Goal: Find specific page/section: Find specific page/section

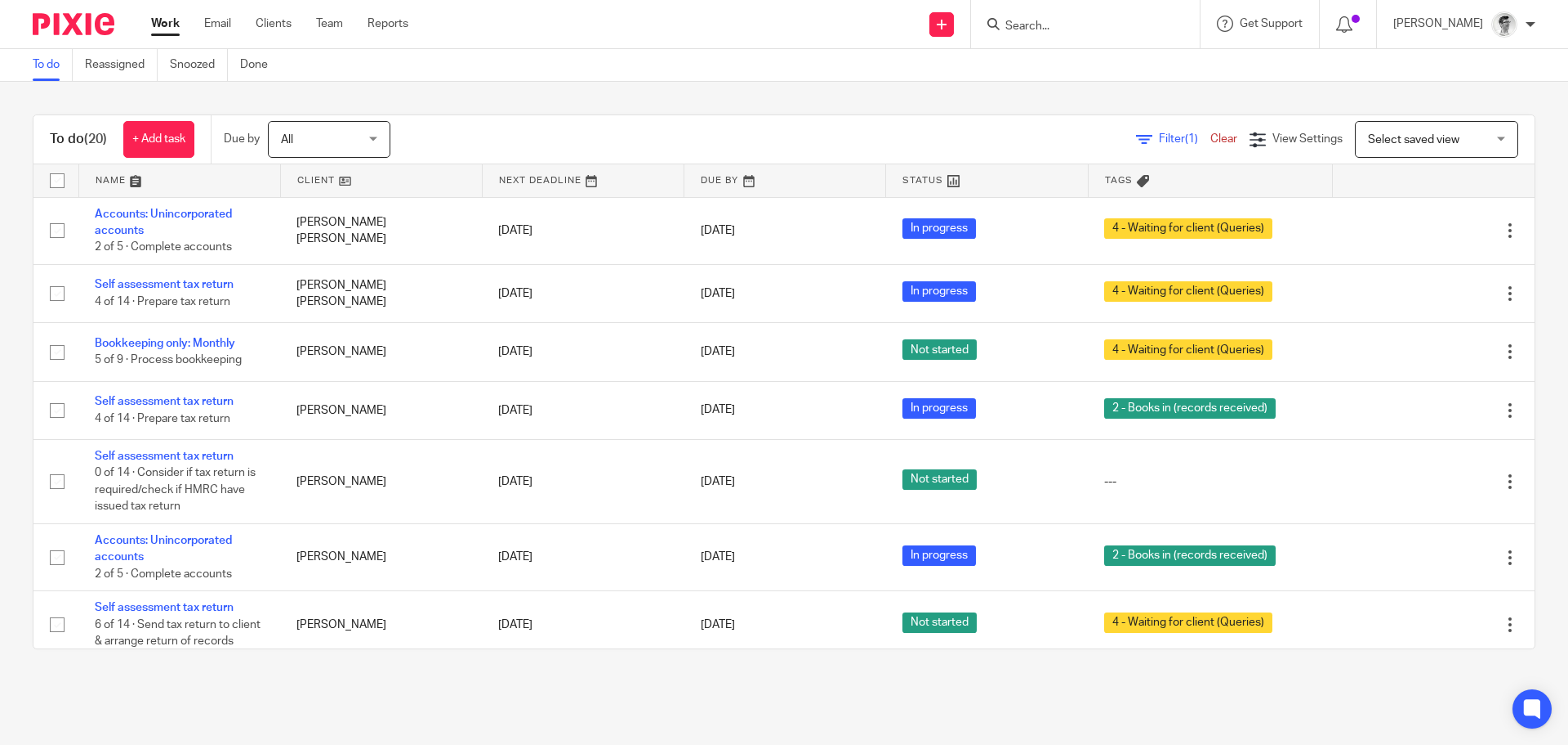
scroll to position [7, 0]
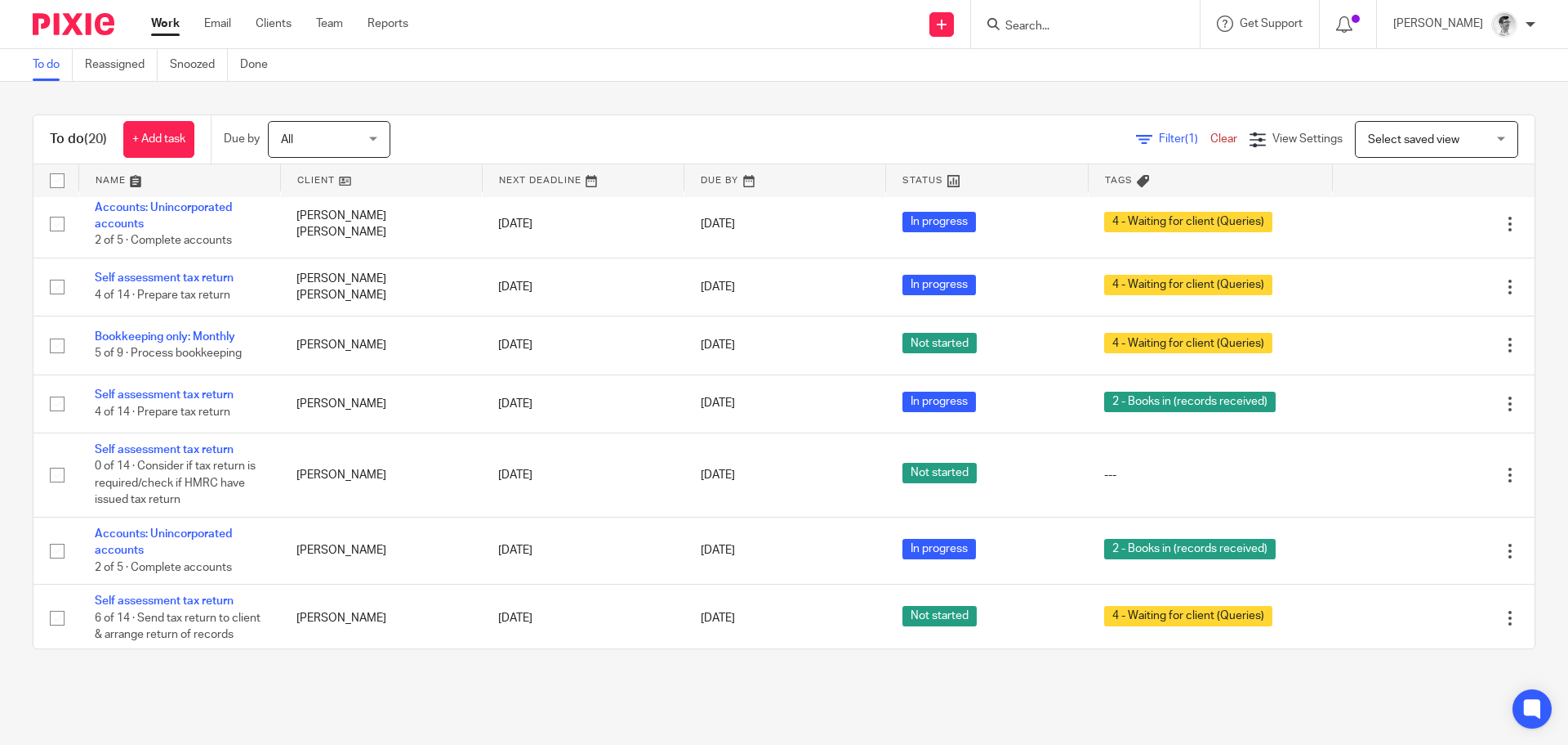
click at [1109, 20] on input "Search" at bounding box center [1077, 27] width 147 height 15
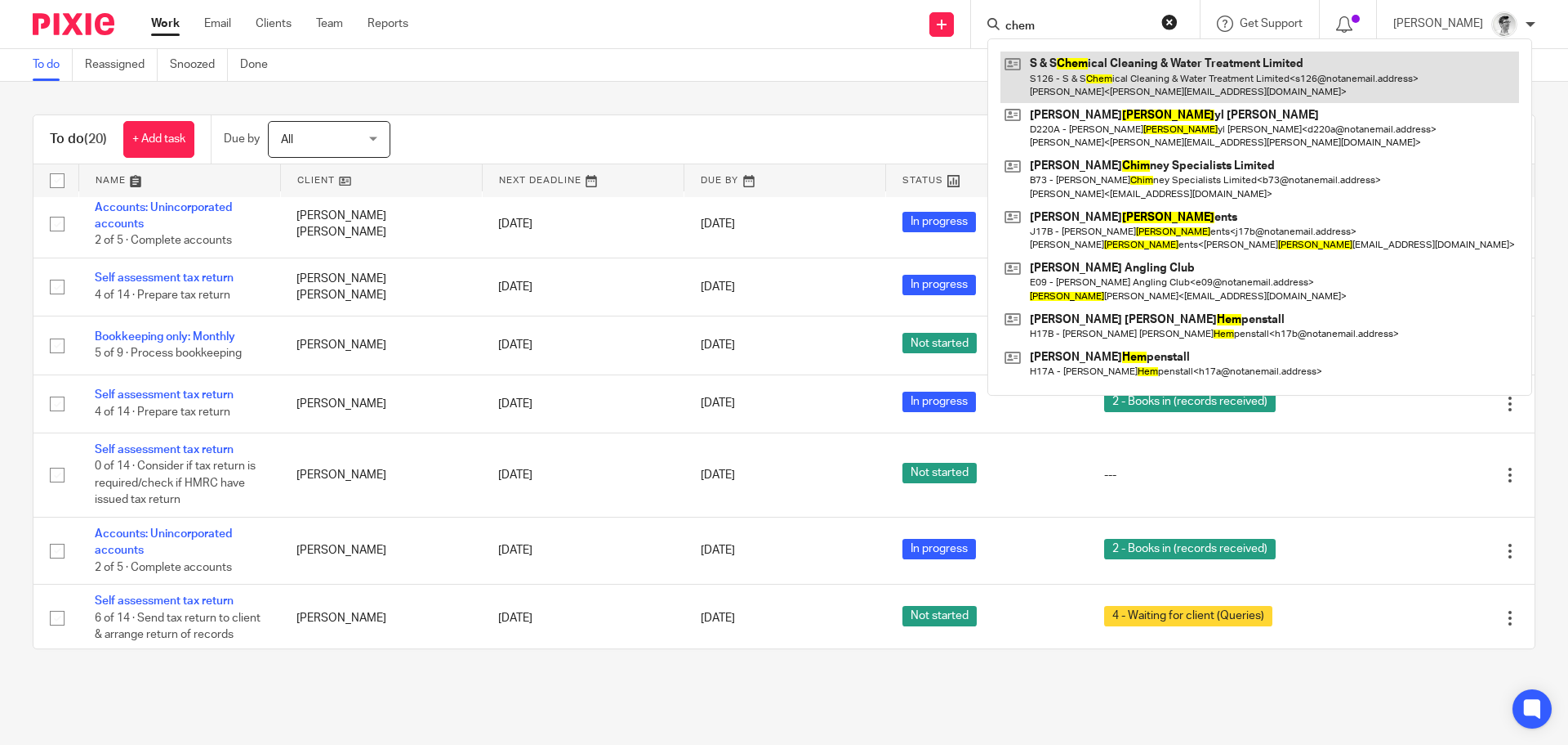
type input "chem"
click at [1163, 82] on link at bounding box center [1259, 77] width 519 height 51
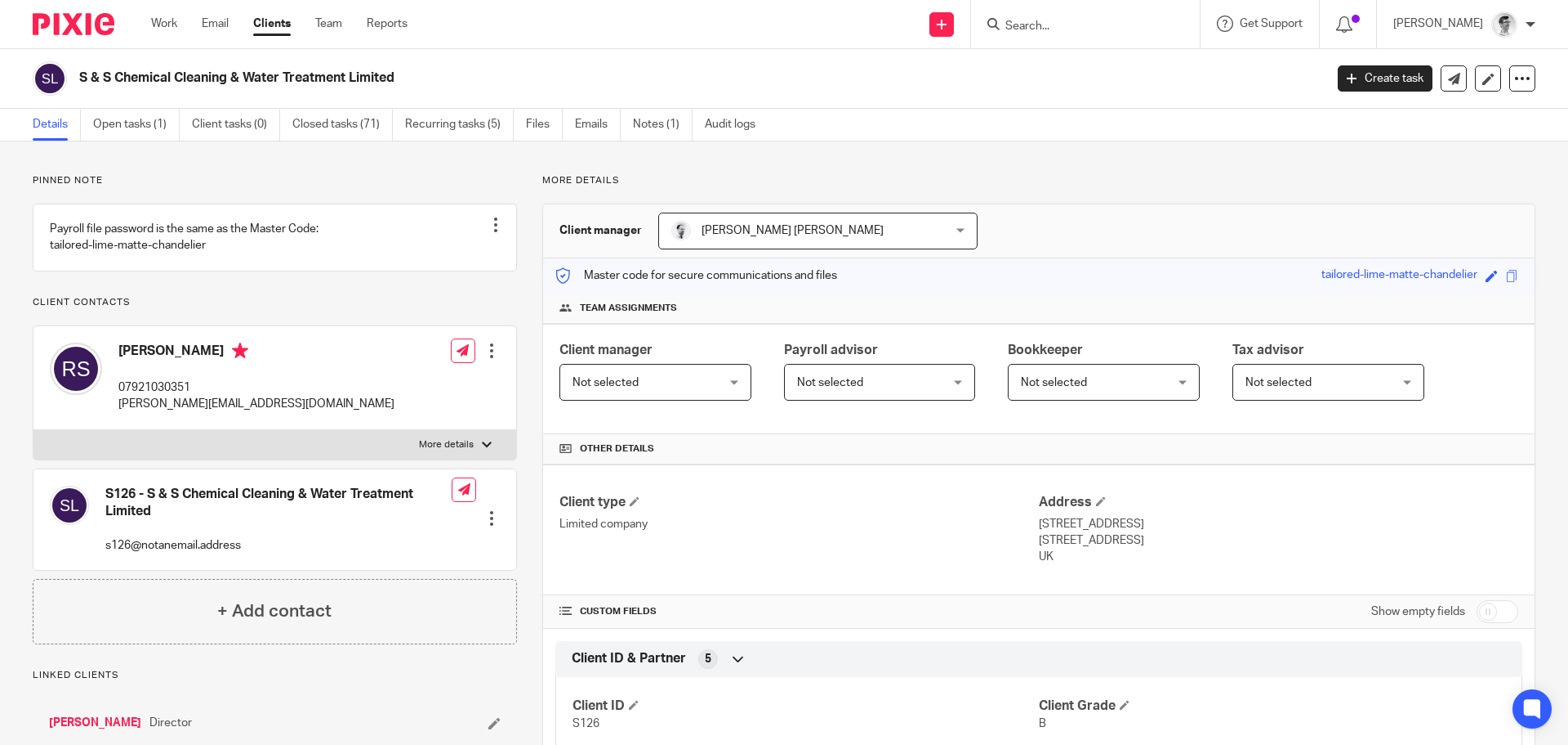
scroll to position [82, 0]
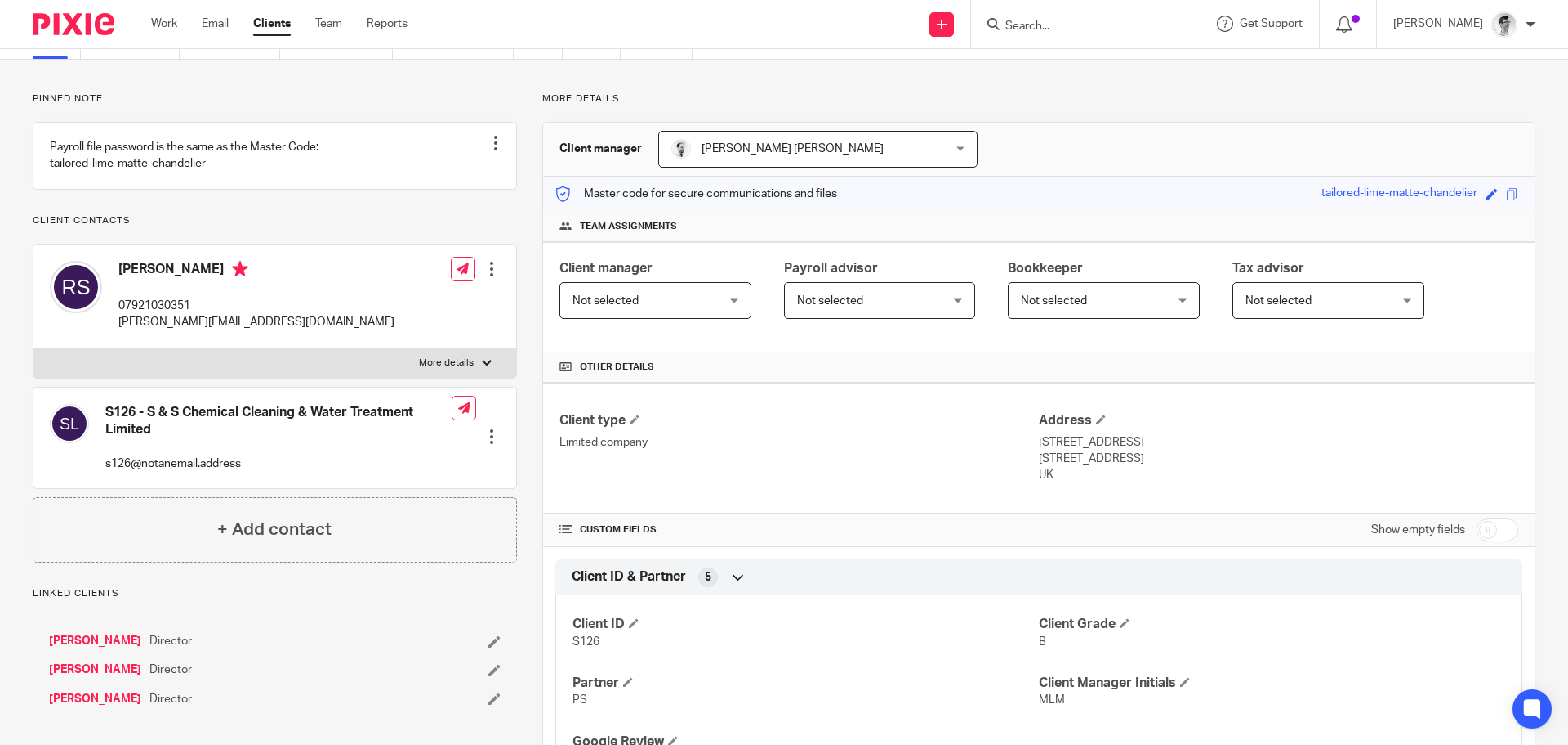
click at [1062, 34] on input "Search" at bounding box center [1077, 27] width 147 height 15
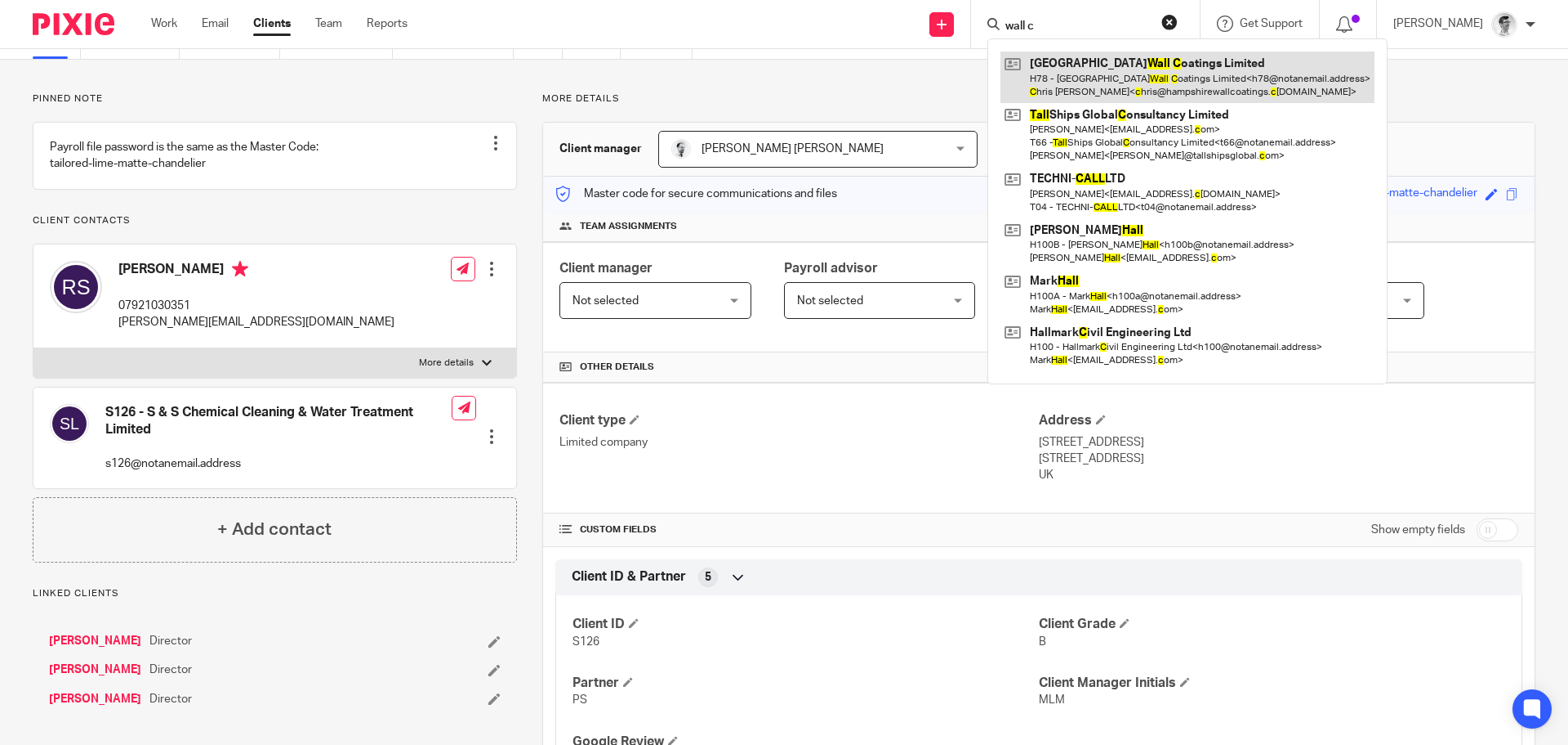
type input "wall c"
click at [1153, 71] on link at bounding box center [1188, 77] width 374 height 51
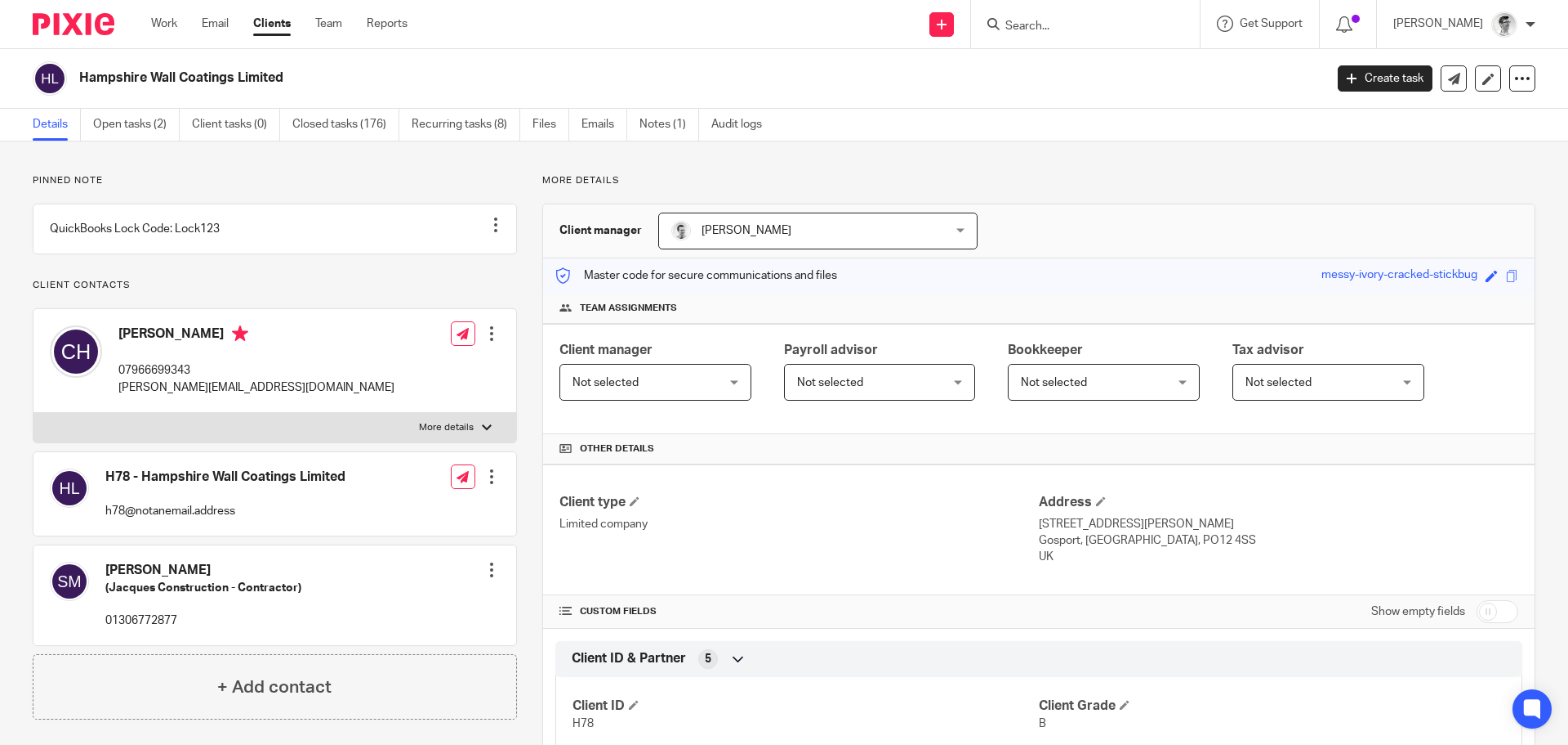
click at [1151, 25] on input "Search" at bounding box center [1077, 27] width 147 height 15
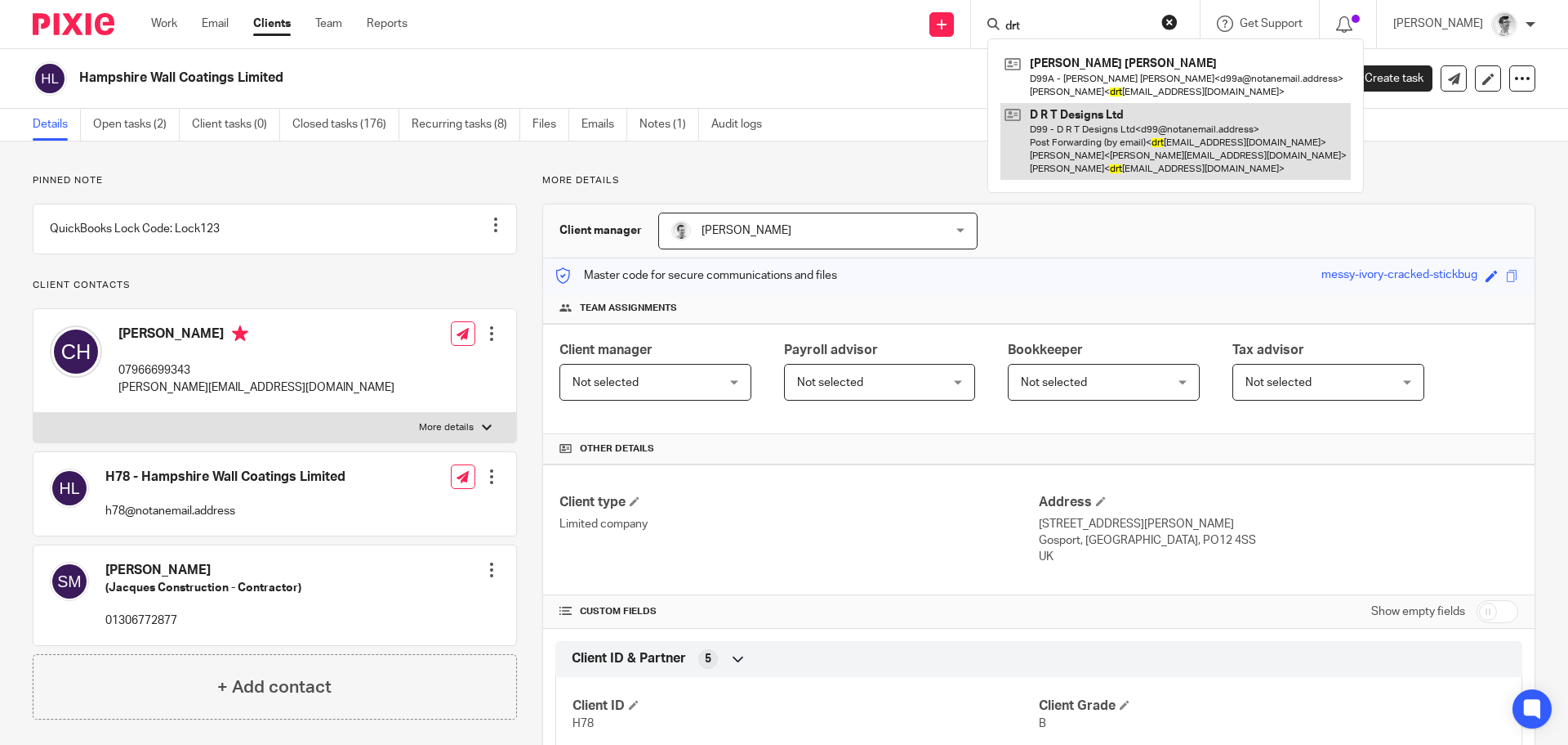
type input "drt"
click at [1148, 149] on link at bounding box center [1176, 141] width 350 height 78
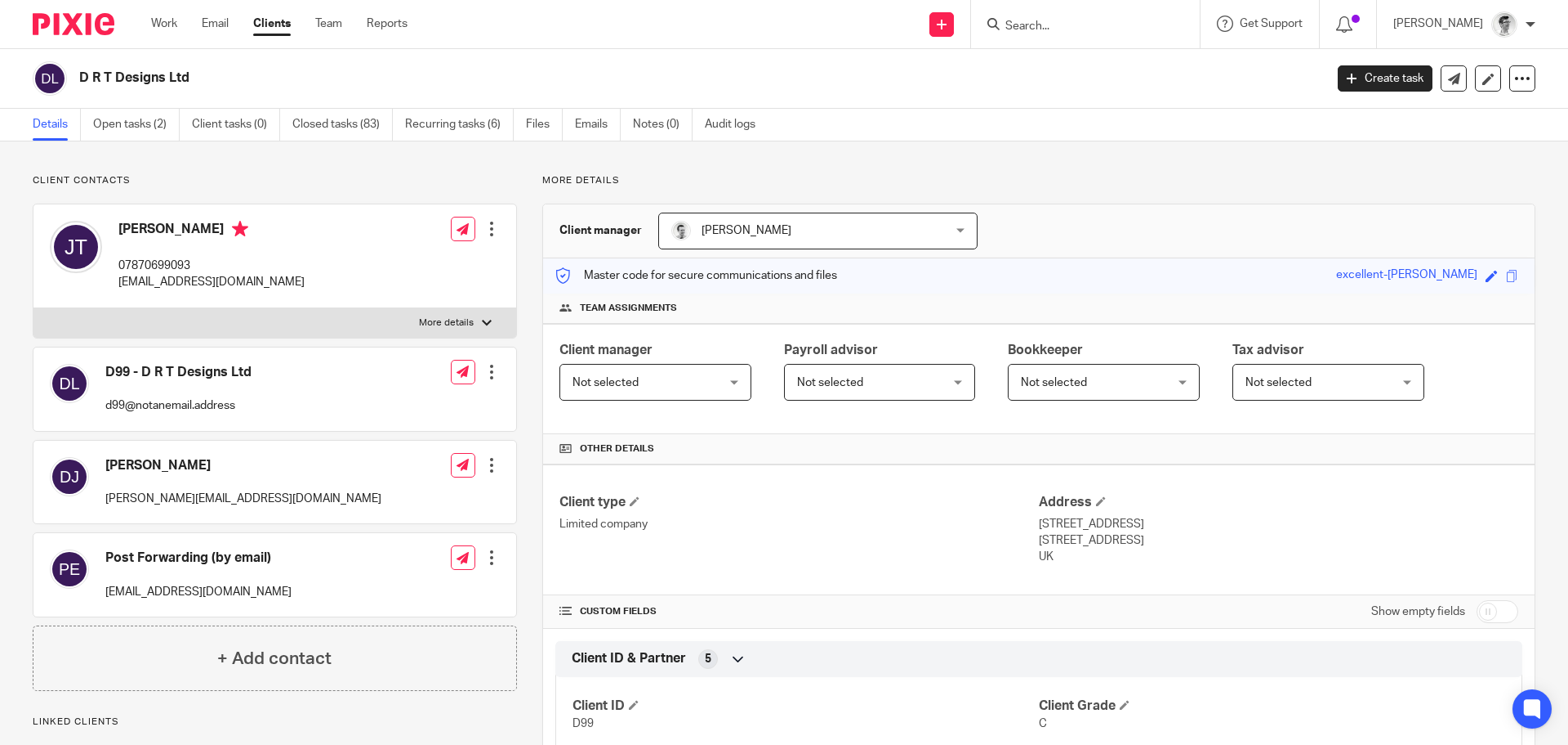
click at [1151, 24] on input "Search" at bounding box center [1077, 27] width 147 height 15
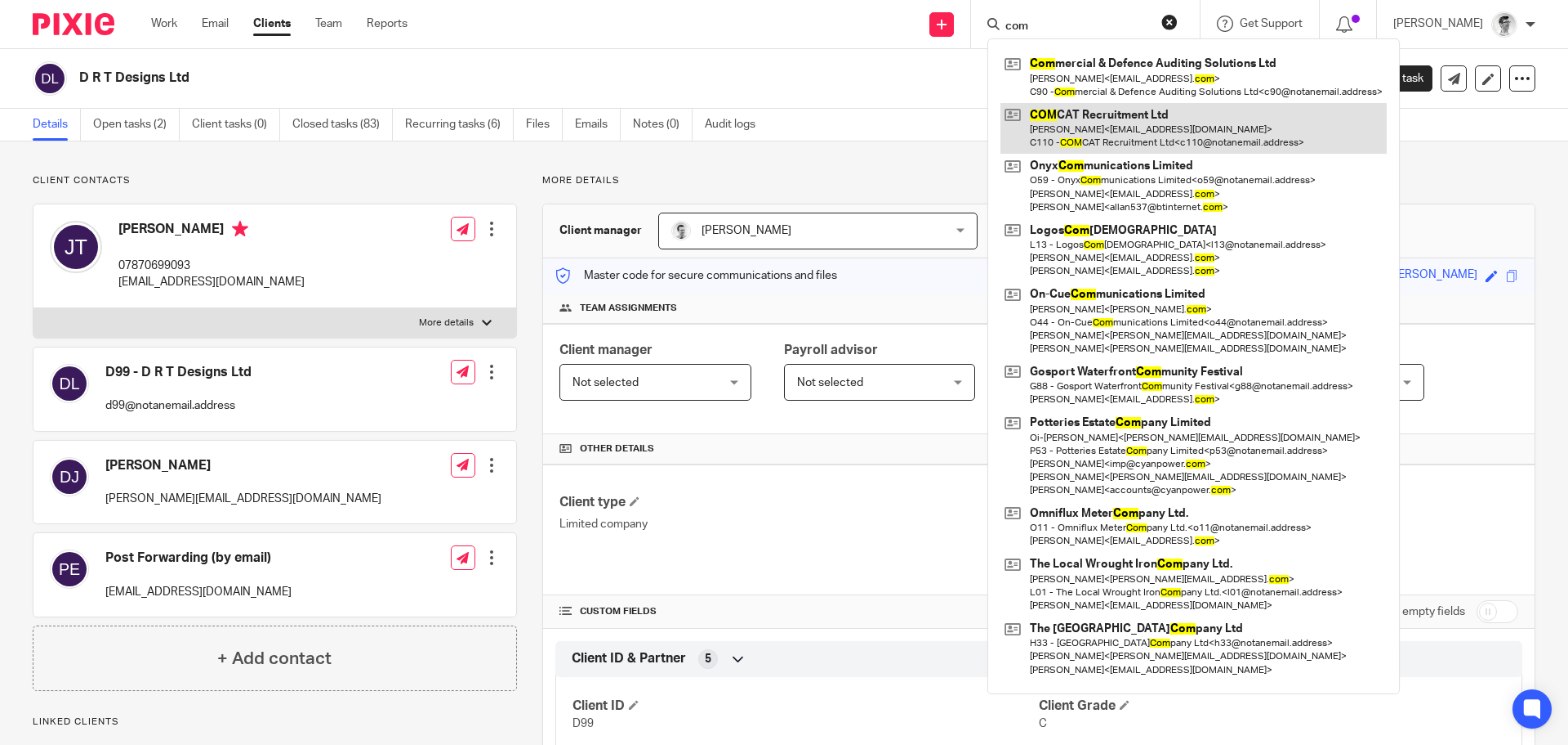
type input "com"
click at [1172, 121] on link at bounding box center [1194, 127] width 386 height 51
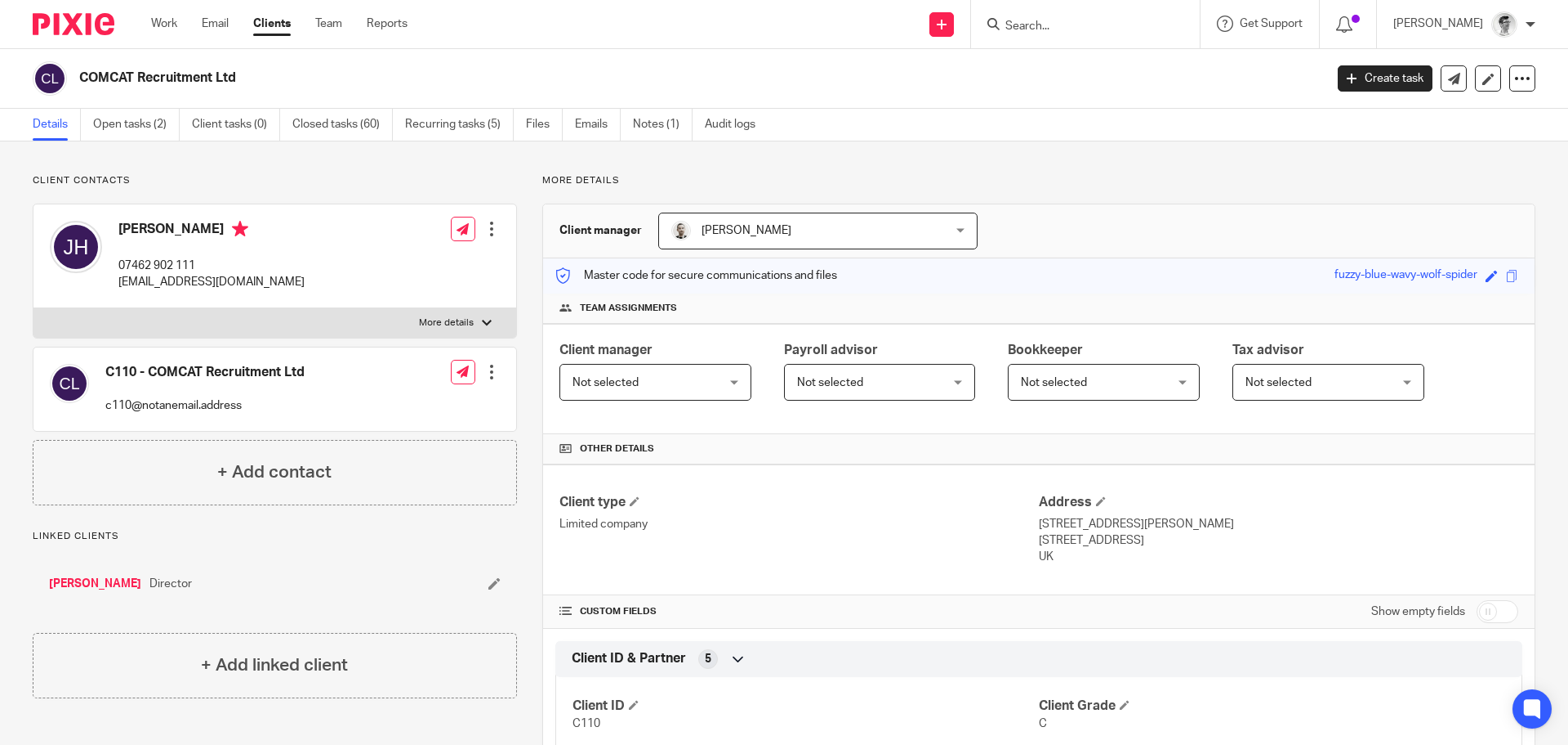
click at [1080, 18] on form at bounding box center [1090, 24] width 174 height 21
click at [1082, 31] on input "Search" at bounding box center [1077, 27] width 147 height 15
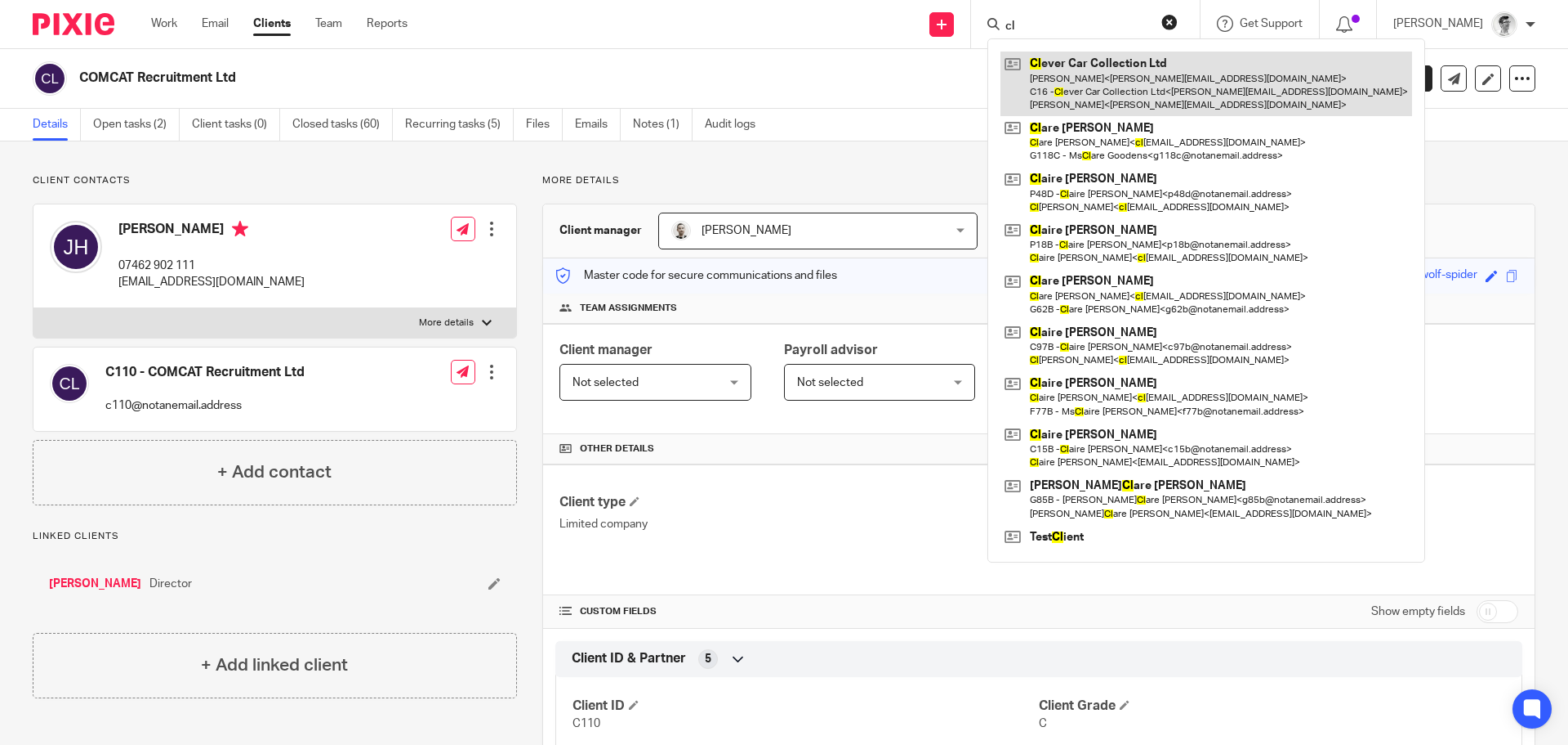
type input "cl"
click at [1104, 97] on link at bounding box center [1207, 84] width 412 height 65
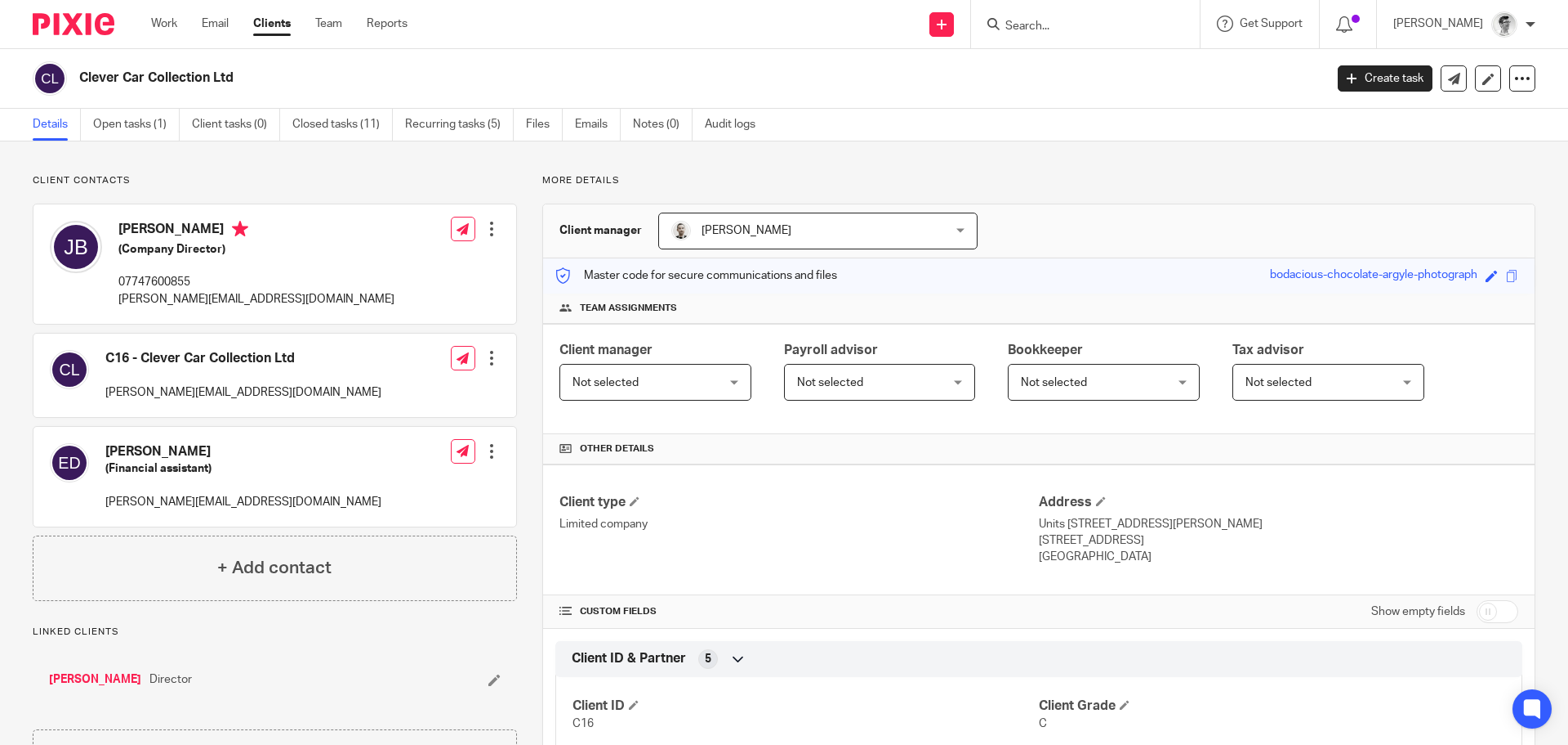
click at [1107, 27] on input "Search" at bounding box center [1077, 27] width 147 height 15
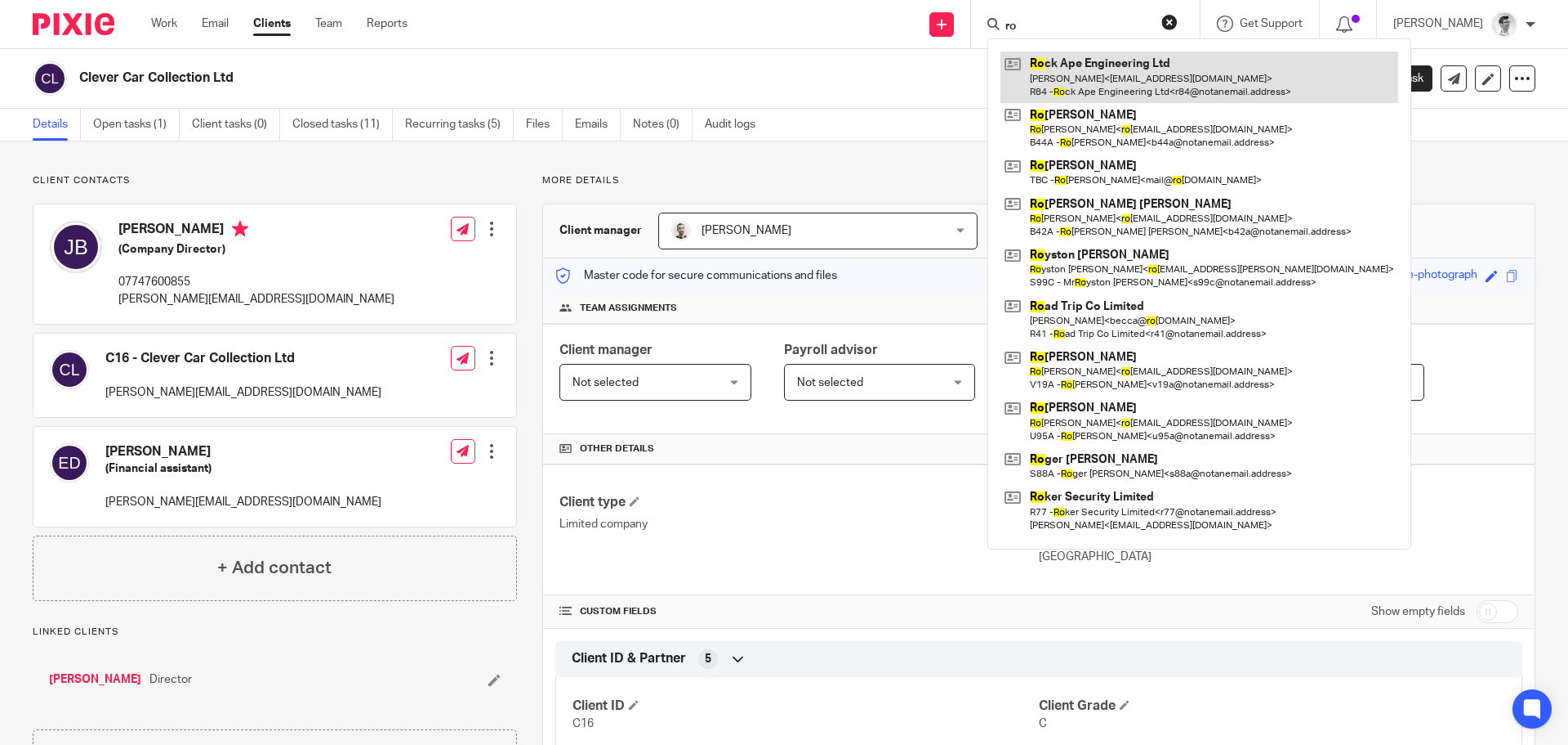
type input "ro"
click at [1147, 76] on link at bounding box center [1200, 77] width 398 height 51
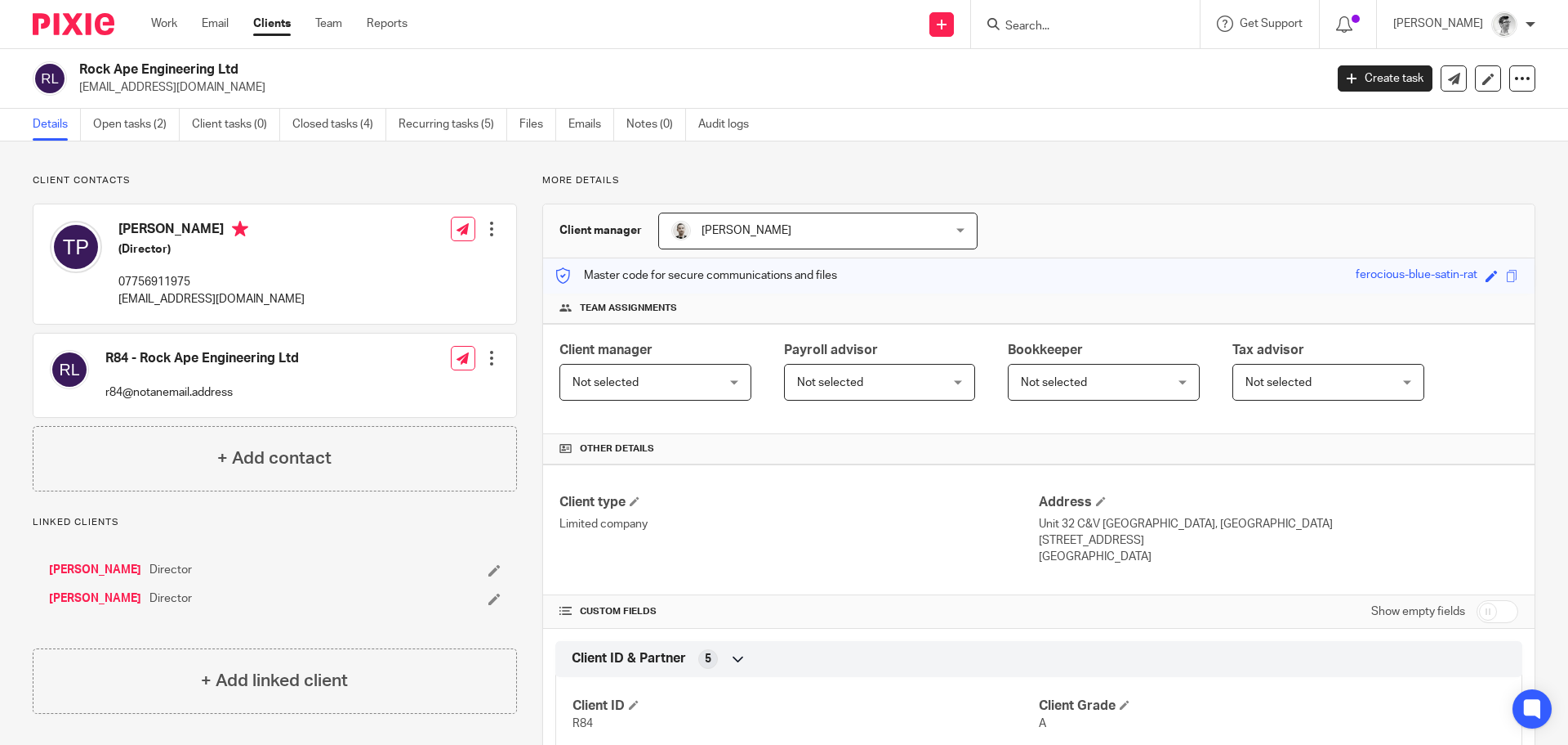
click at [1090, 20] on input "Search" at bounding box center [1077, 27] width 147 height 15
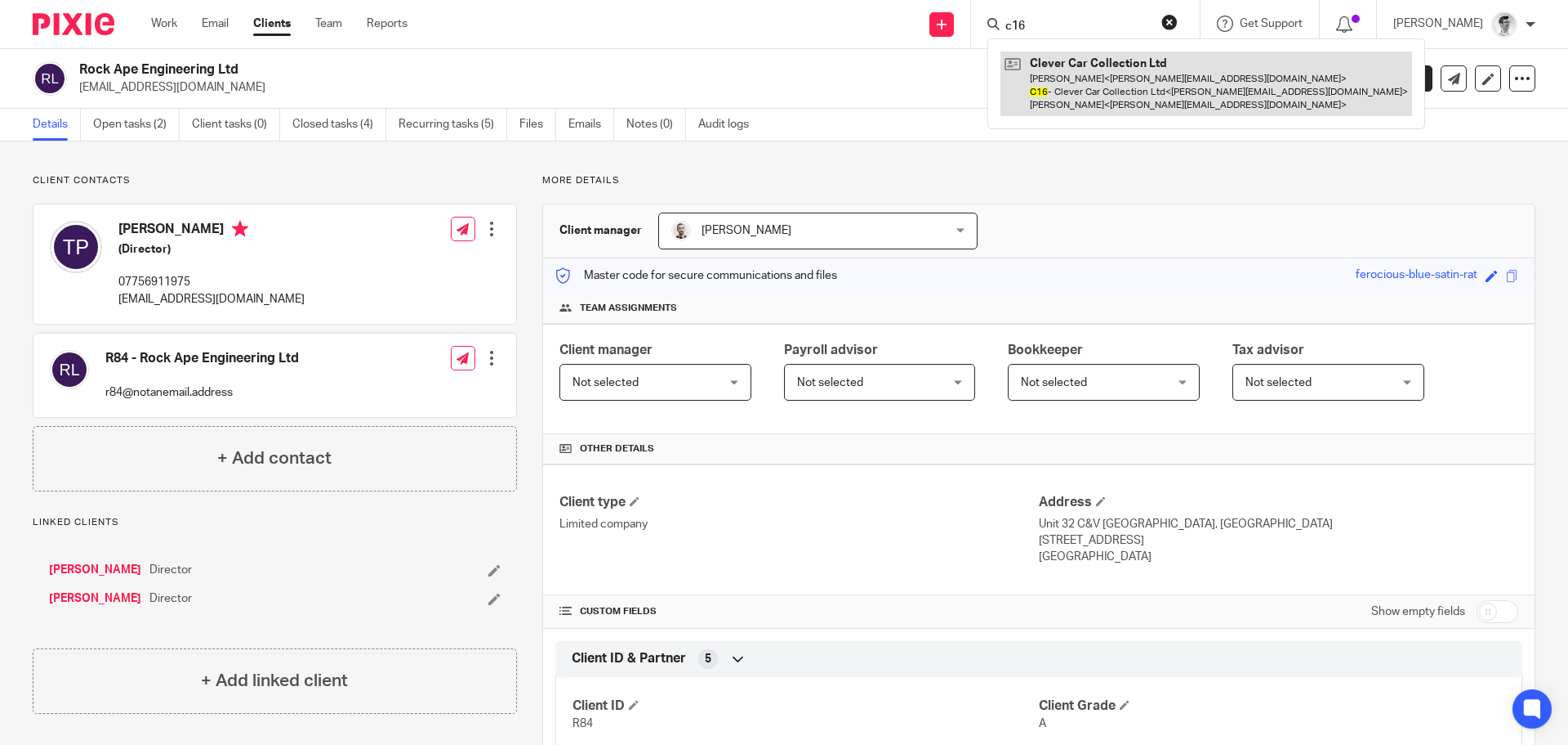
type input "c16"
click at [1104, 94] on link at bounding box center [1207, 84] width 412 height 65
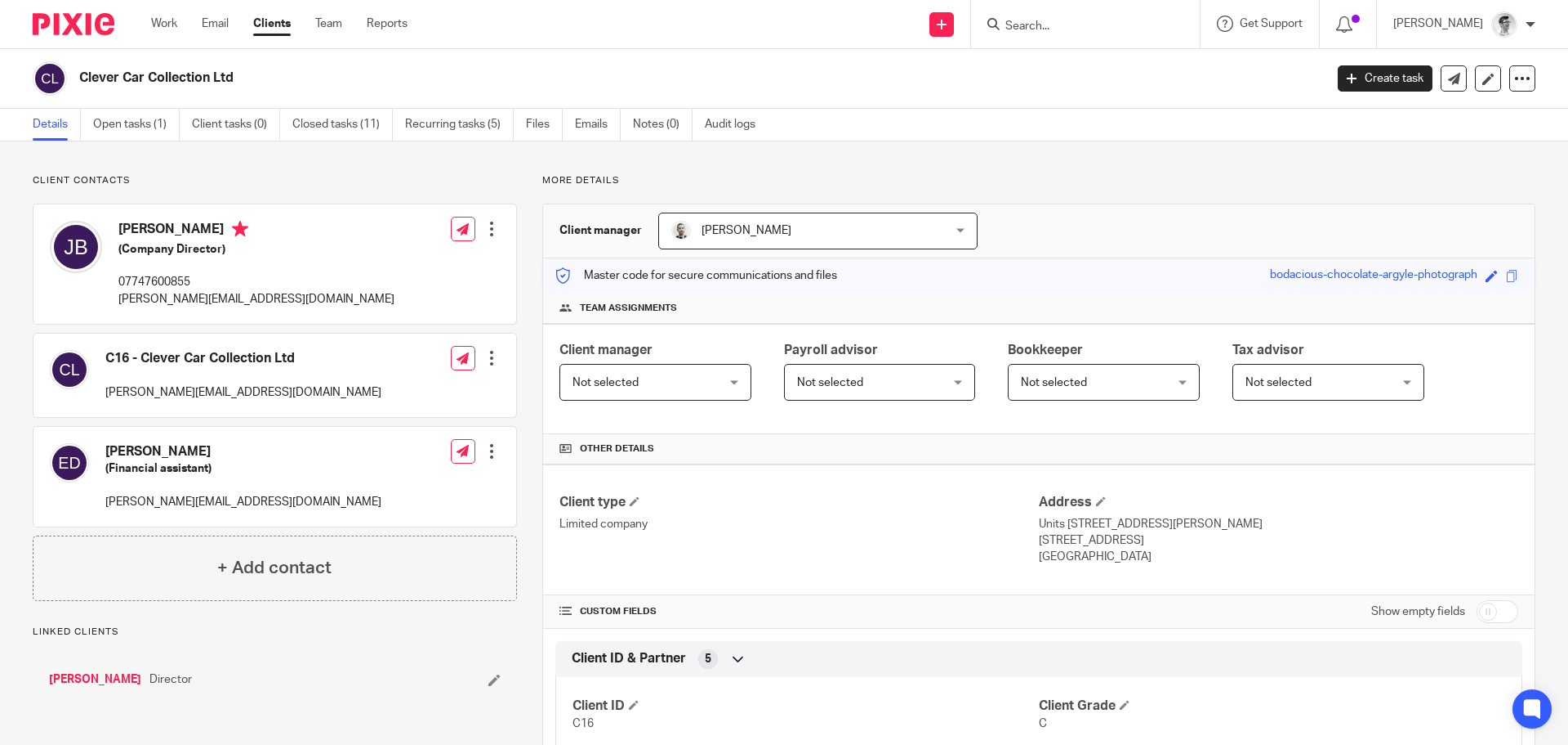
drag, startPoint x: 0, startPoint y: 0, endPoint x: 80, endPoint y: 85, distance: 116.7
click at [80, 85] on h2 "Clever Car Collection Ltd" at bounding box center [573, 78] width 988 height 17
copy h2 "Clever Car Collection Ltd"
click at [1058, 24] on input "Search" at bounding box center [1077, 27] width 147 height 15
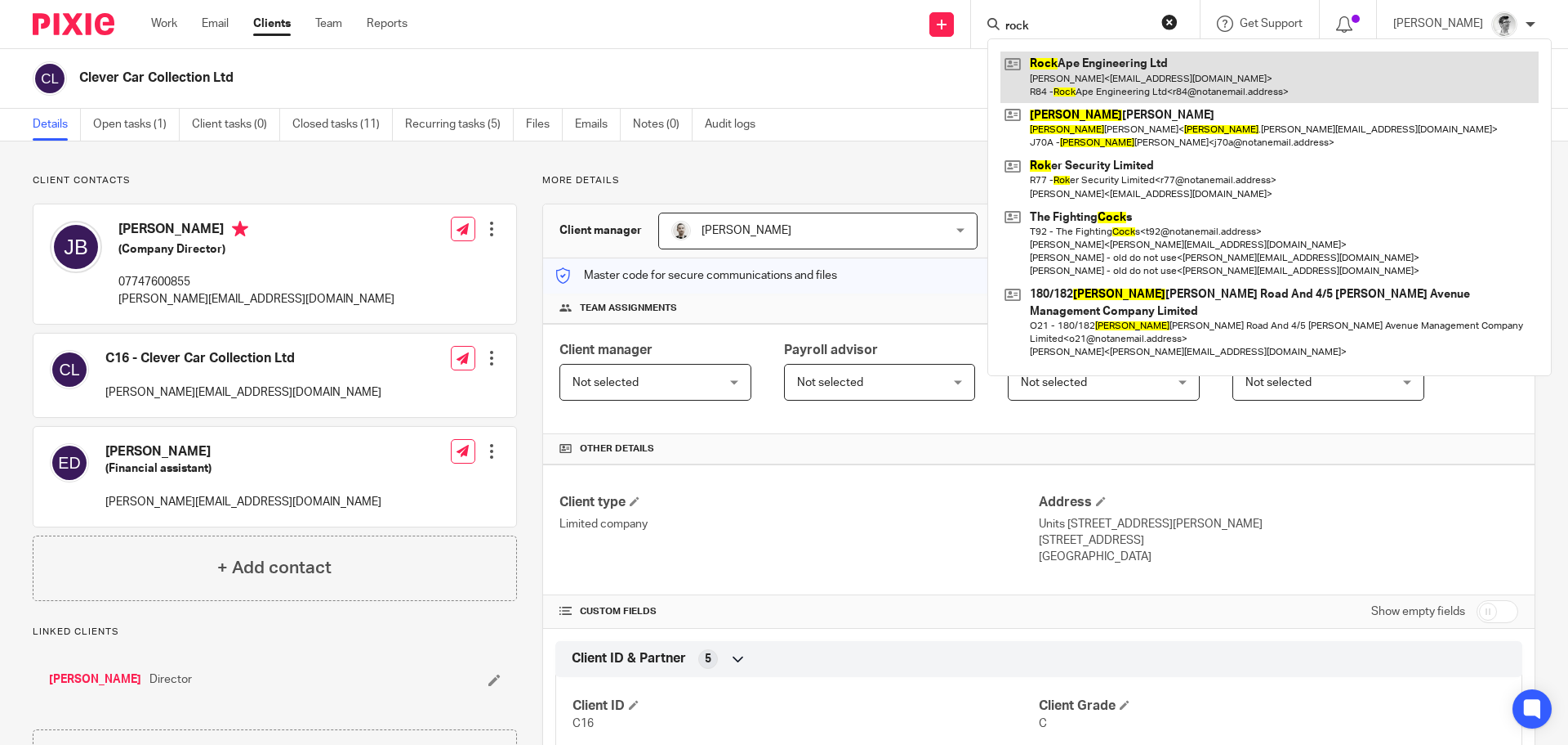
type input "rock"
click at [1170, 85] on link at bounding box center [1269, 77] width 539 height 51
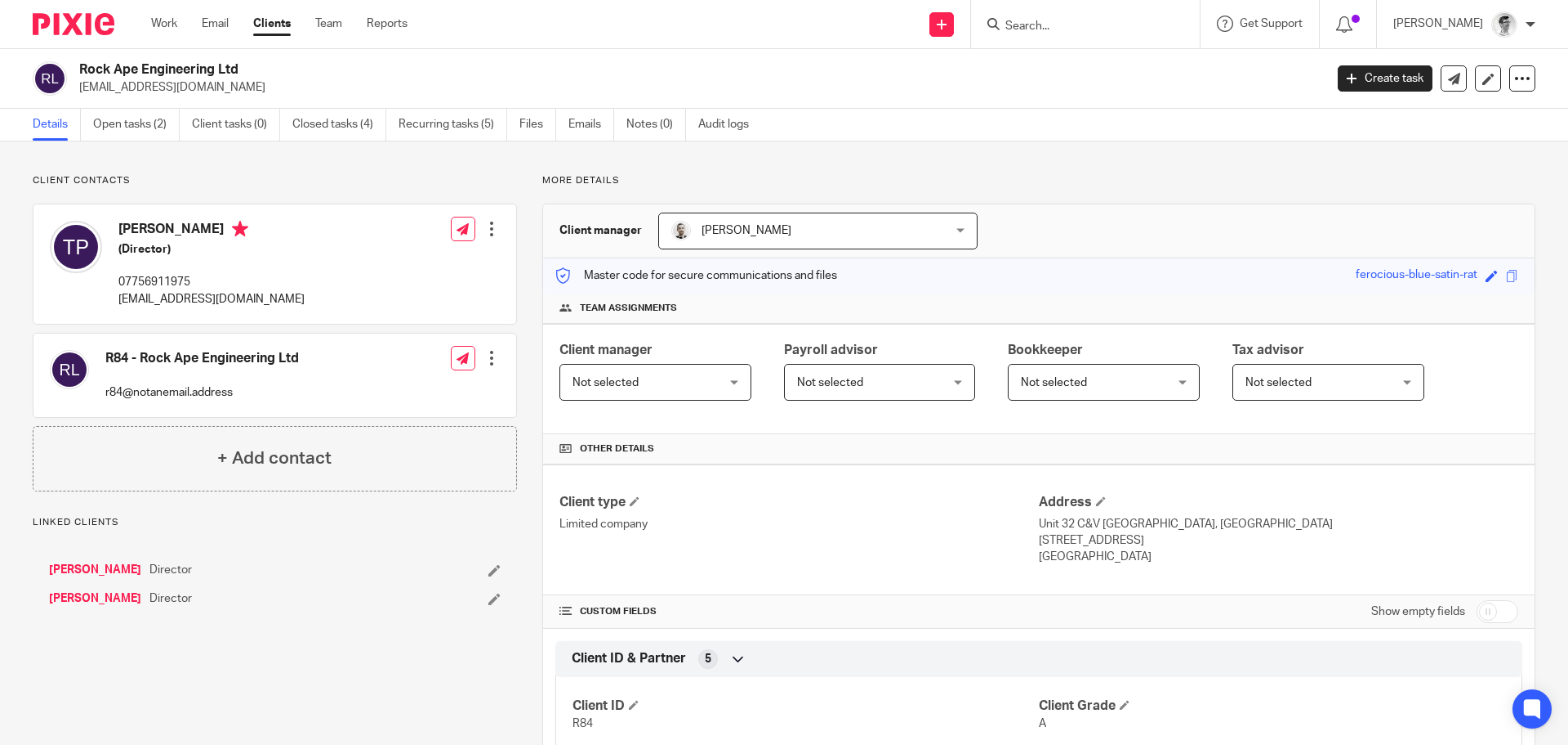
drag, startPoint x: 271, startPoint y: 67, endPoint x: 71, endPoint y: 68, distance: 200.0
click at [71, 68] on div "Rock Ape Engineering Ltd [EMAIL_ADDRESS][DOMAIN_NAME]" at bounding box center [673, 79] width 1281 height 34
copy div "Rock Ape Engineering Ltd"
click at [326, 98] on div "Rock Ape Engineering Ltd [EMAIL_ADDRESS][DOMAIN_NAME] Create task Update from C…" at bounding box center [784, 79] width 1568 height 60
drag, startPoint x: 178, startPoint y: 71, endPoint x: 48, endPoint y: 62, distance: 130.3
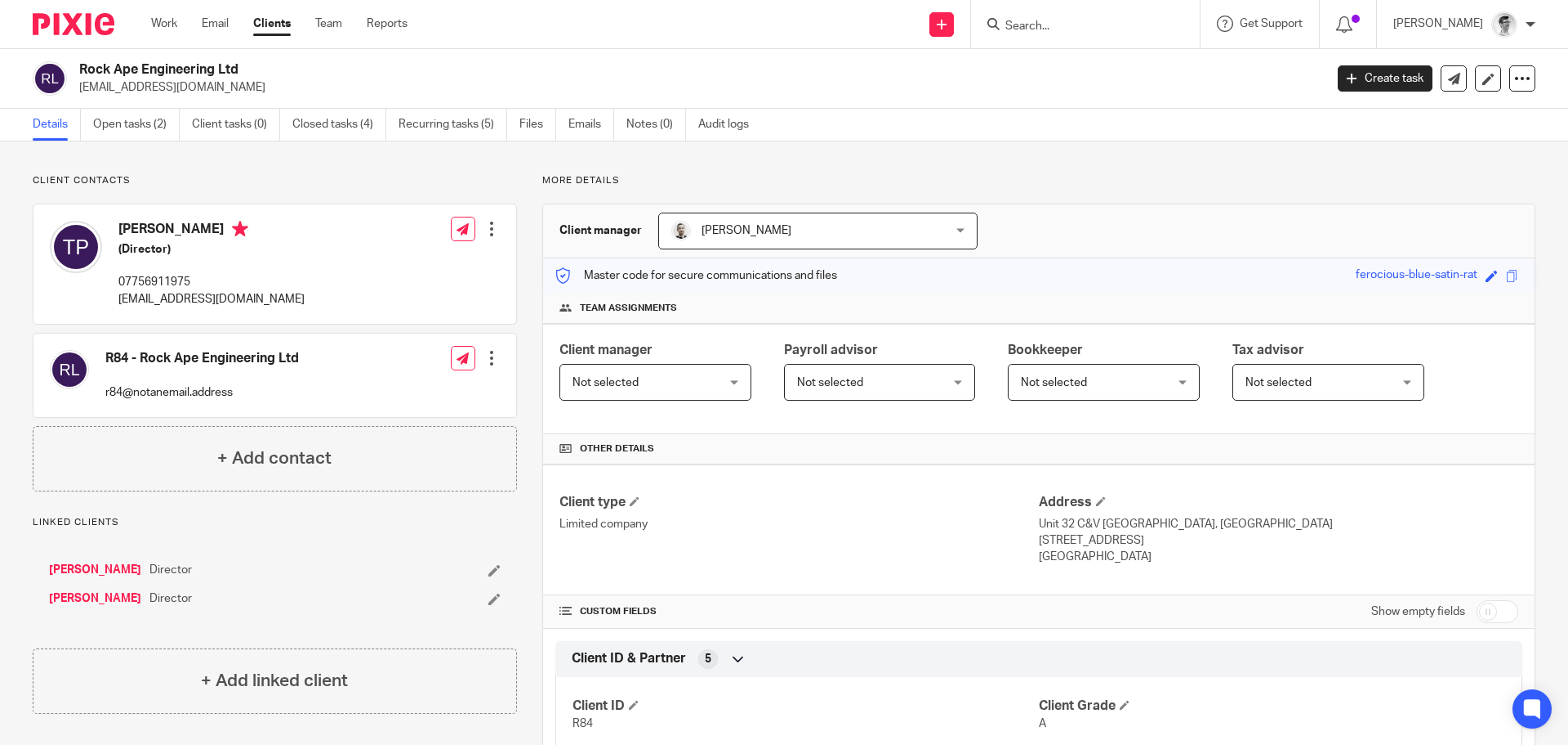
click at [48, 62] on div "Rock Ape Engineering Ltd morefuelvicar@gmail.com" at bounding box center [673, 79] width 1281 height 34
drag, startPoint x: 233, startPoint y: 75, endPoint x: 248, endPoint y: 60, distance: 21.2
click at [248, 60] on div "Rock Ape Engineering Ltd morefuelvicar@gmail.com Create task Update from Compan…" at bounding box center [784, 79] width 1568 height 60
drag, startPoint x: 267, startPoint y: 69, endPoint x: 120, endPoint y: 75, distance: 147.1
click at [120, 75] on h2 "Rock Ape Engineering Ltd" at bounding box center [573, 70] width 988 height 17
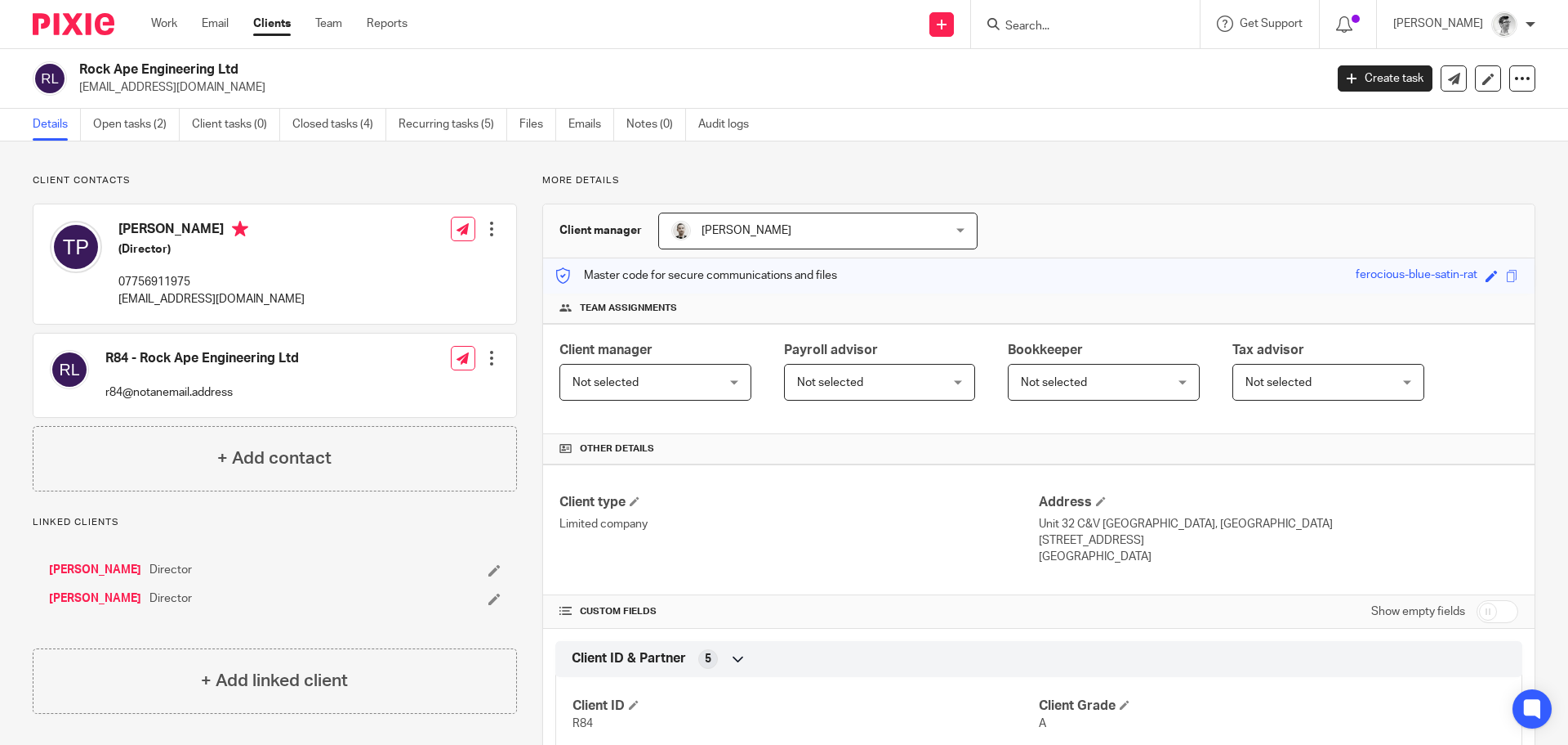
click at [172, 70] on h2 "Rock Ape Engineering Ltd" at bounding box center [573, 70] width 988 height 17
drag, startPoint x: 80, startPoint y: 71, endPoint x: 247, endPoint y: 60, distance: 167.4
click at [247, 60] on div "Rock Ape Engineering Ltd morefuelvicar@gmail.com Create task Update from Compan…" at bounding box center [784, 79] width 1568 height 60
copy h2 "Rock Ape Engineering Ltd"
click at [1088, 30] on input "Search" at bounding box center [1077, 27] width 147 height 15
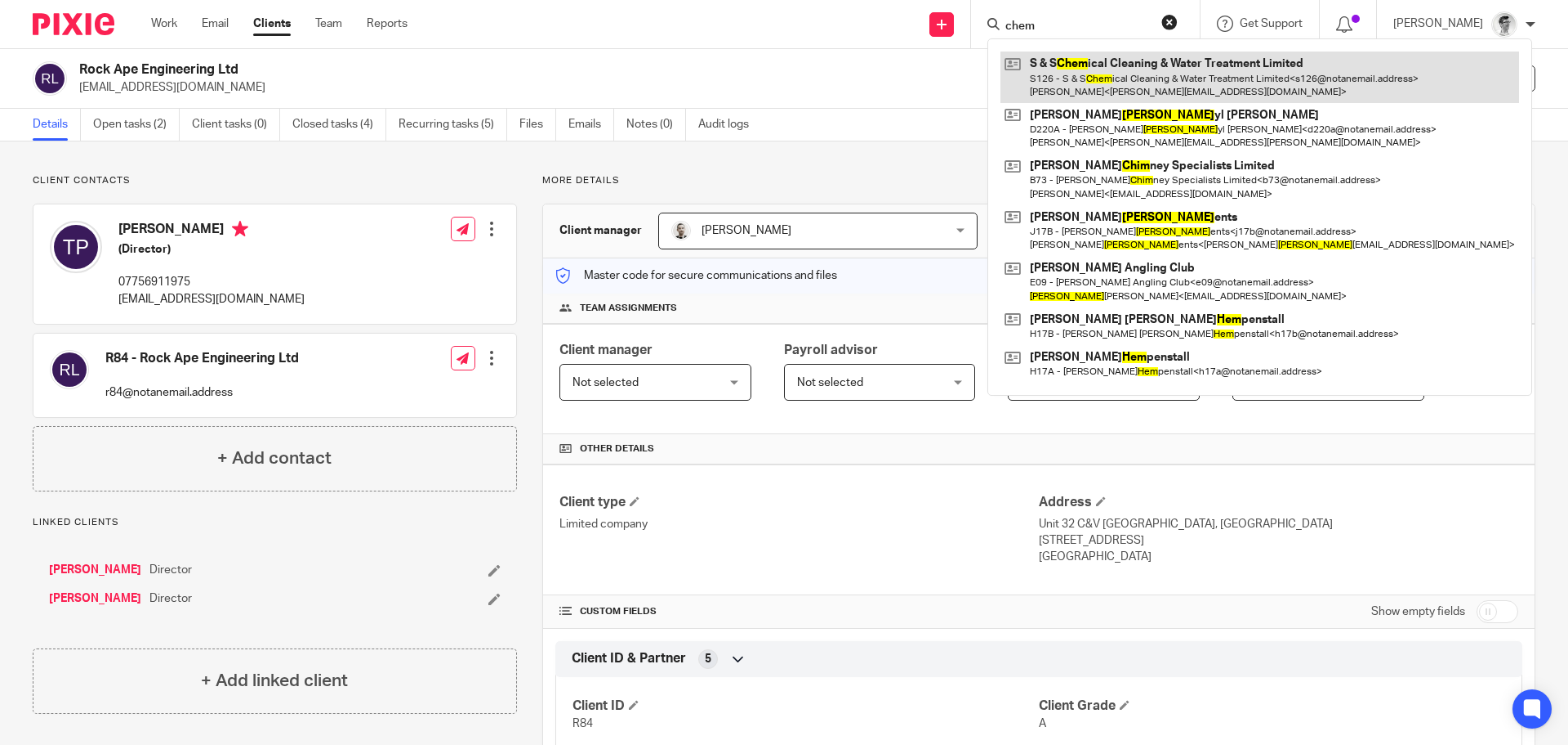
type input "chem"
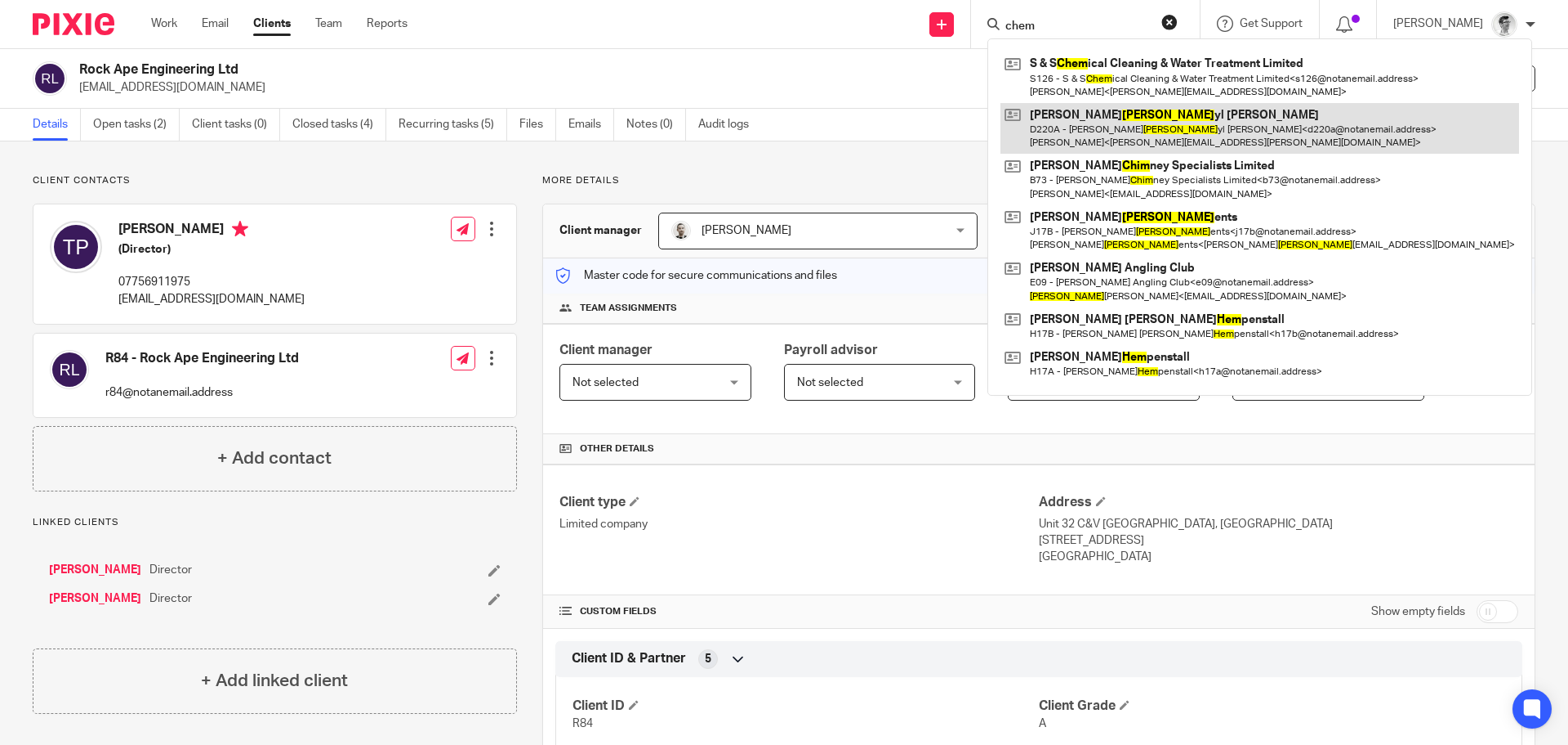
drag, startPoint x: 1109, startPoint y: 89, endPoint x: 1063, endPoint y: 121, distance: 56.0
click at [1109, 89] on link at bounding box center [1259, 77] width 519 height 51
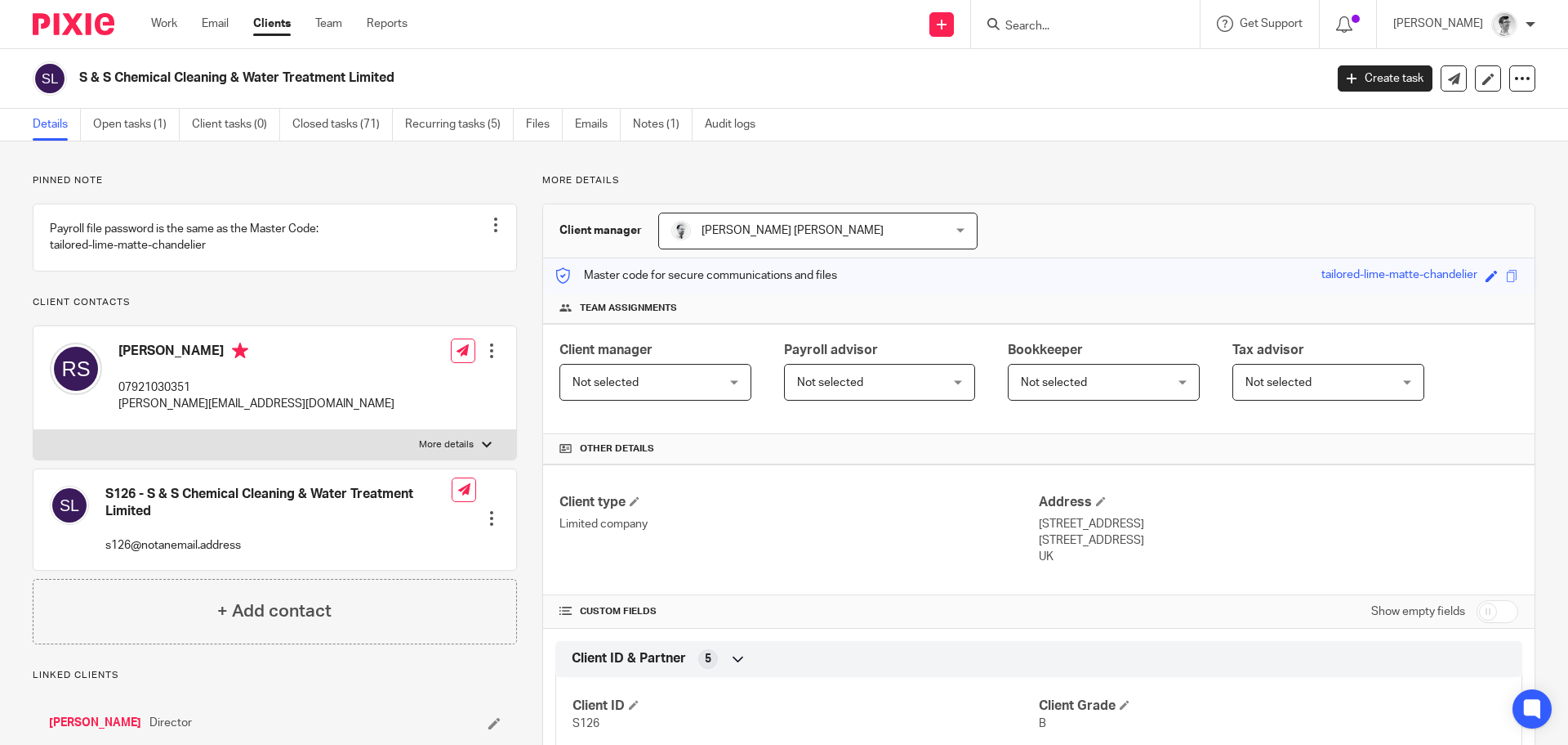
drag, startPoint x: 411, startPoint y: 81, endPoint x: 74, endPoint y: 83, distance: 337.0
click at [74, 83] on div "S & S Chemical Cleaning & Water Treatment Limited" at bounding box center [673, 79] width 1281 height 34
copy h2 "S & S Chemical Cleaning & Water Treatment Limited"
click at [1124, 23] on input "Search" at bounding box center [1077, 27] width 147 height 15
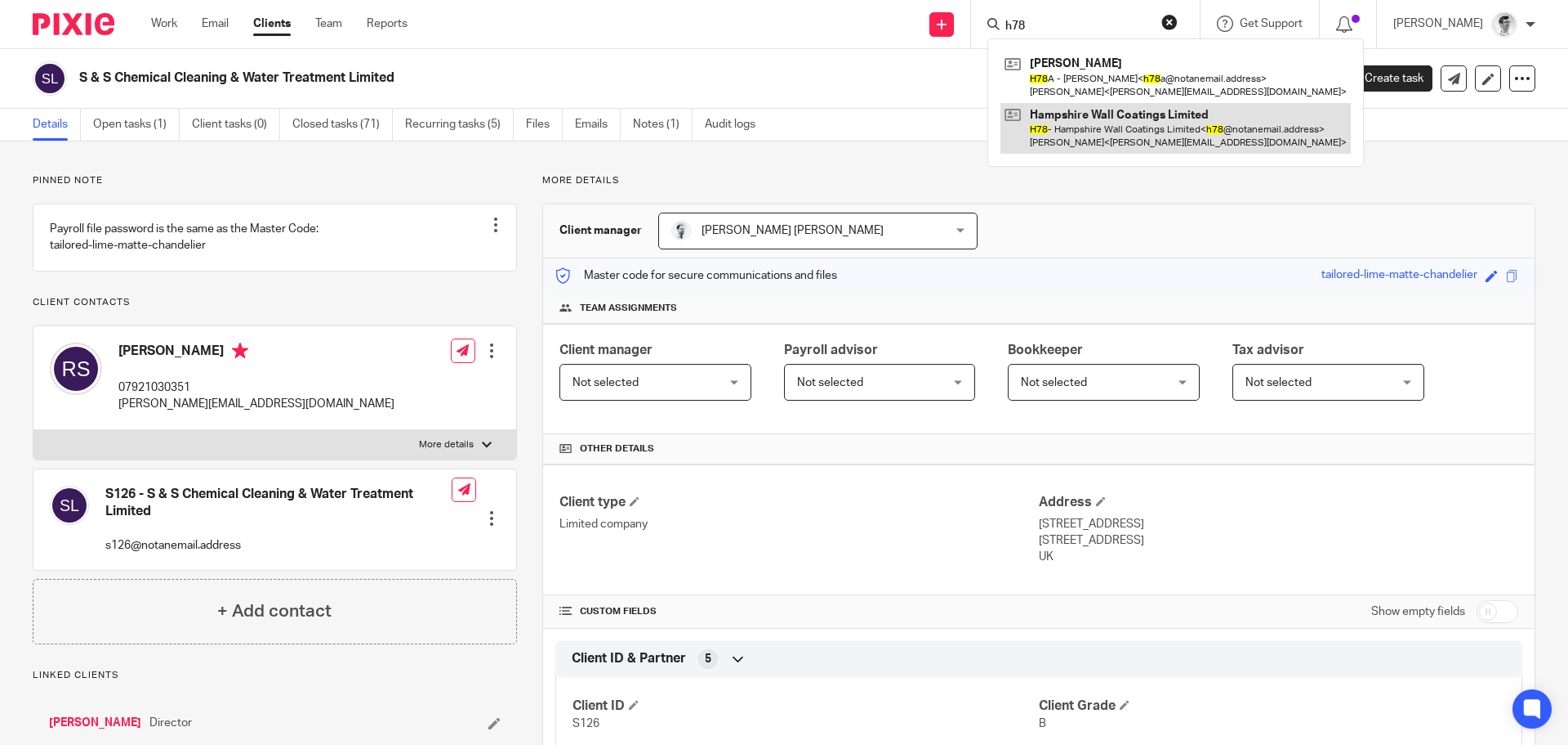
type input "h78"
click at [1236, 147] on link at bounding box center [1176, 127] width 350 height 51
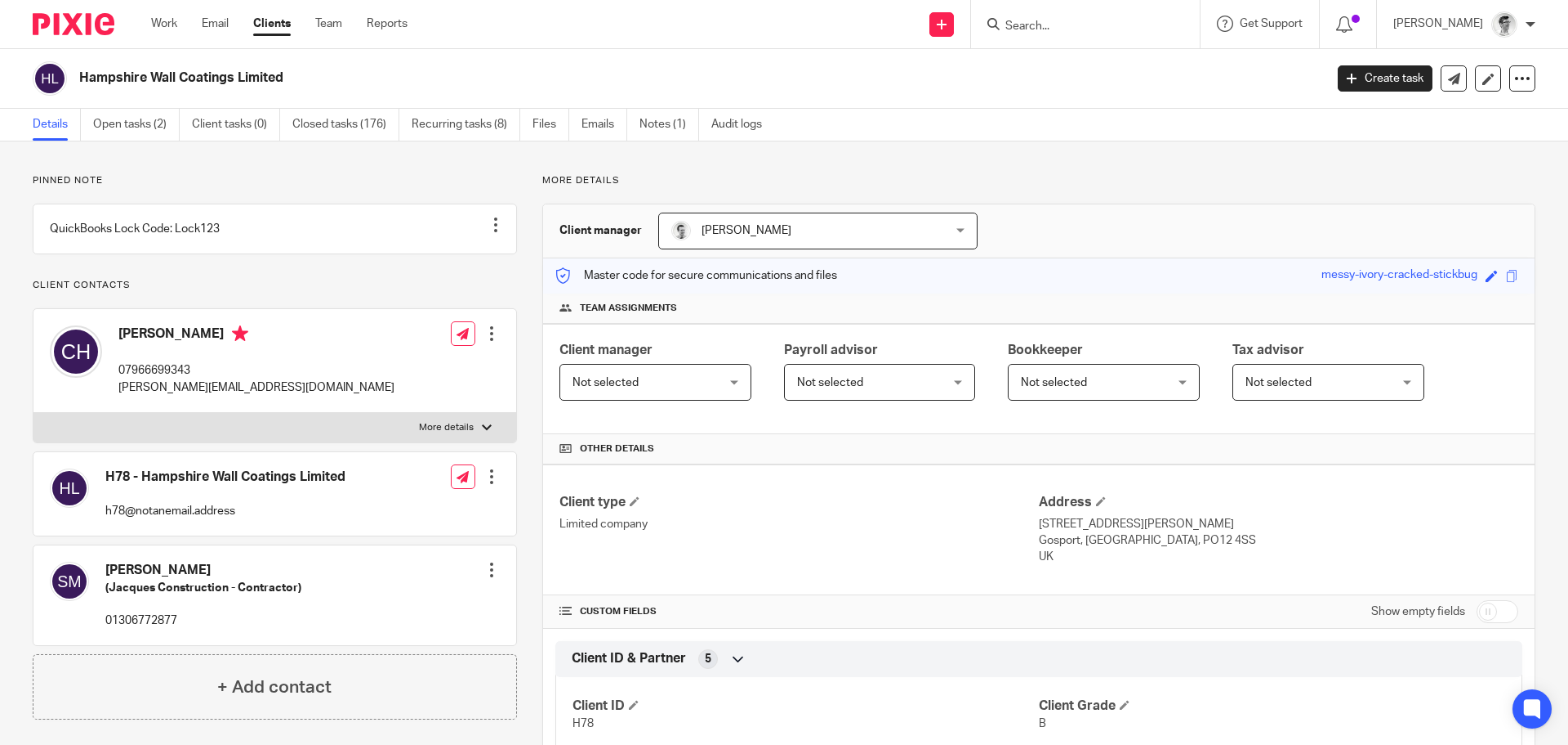
drag, startPoint x: 337, startPoint y: 74, endPoint x: 75, endPoint y: 84, distance: 262.2
click at [75, 84] on div "Hampshire Wall Coatings Limited" at bounding box center [673, 79] width 1281 height 34
copy h2 "Hampshire Wall Coatings Limited"
click at [1090, 28] on input "Search" at bounding box center [1077, 27] width 147 height 15
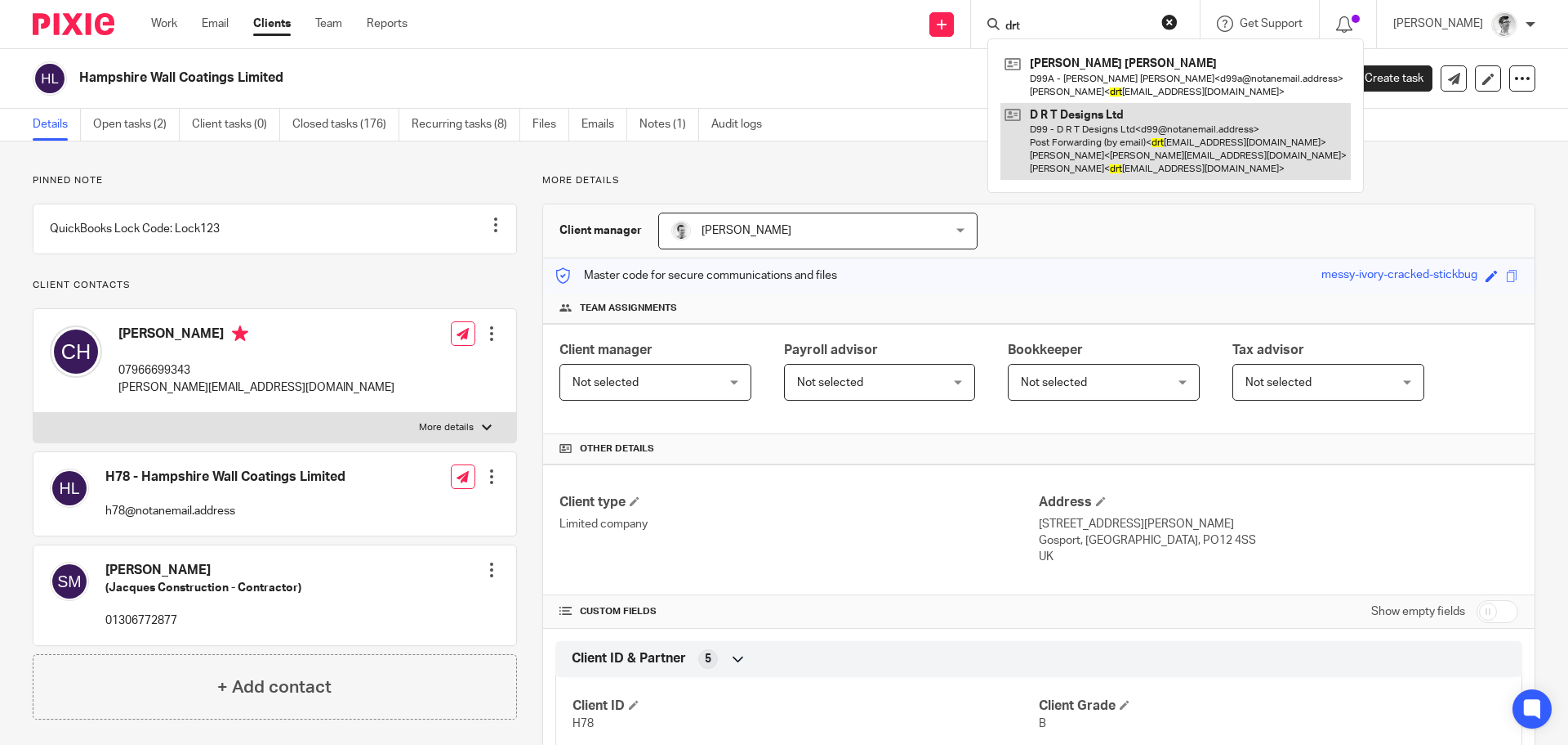
type input "drt"
click at [1121, 139] on link at bounding box center [1176, 141] width 350 height 78
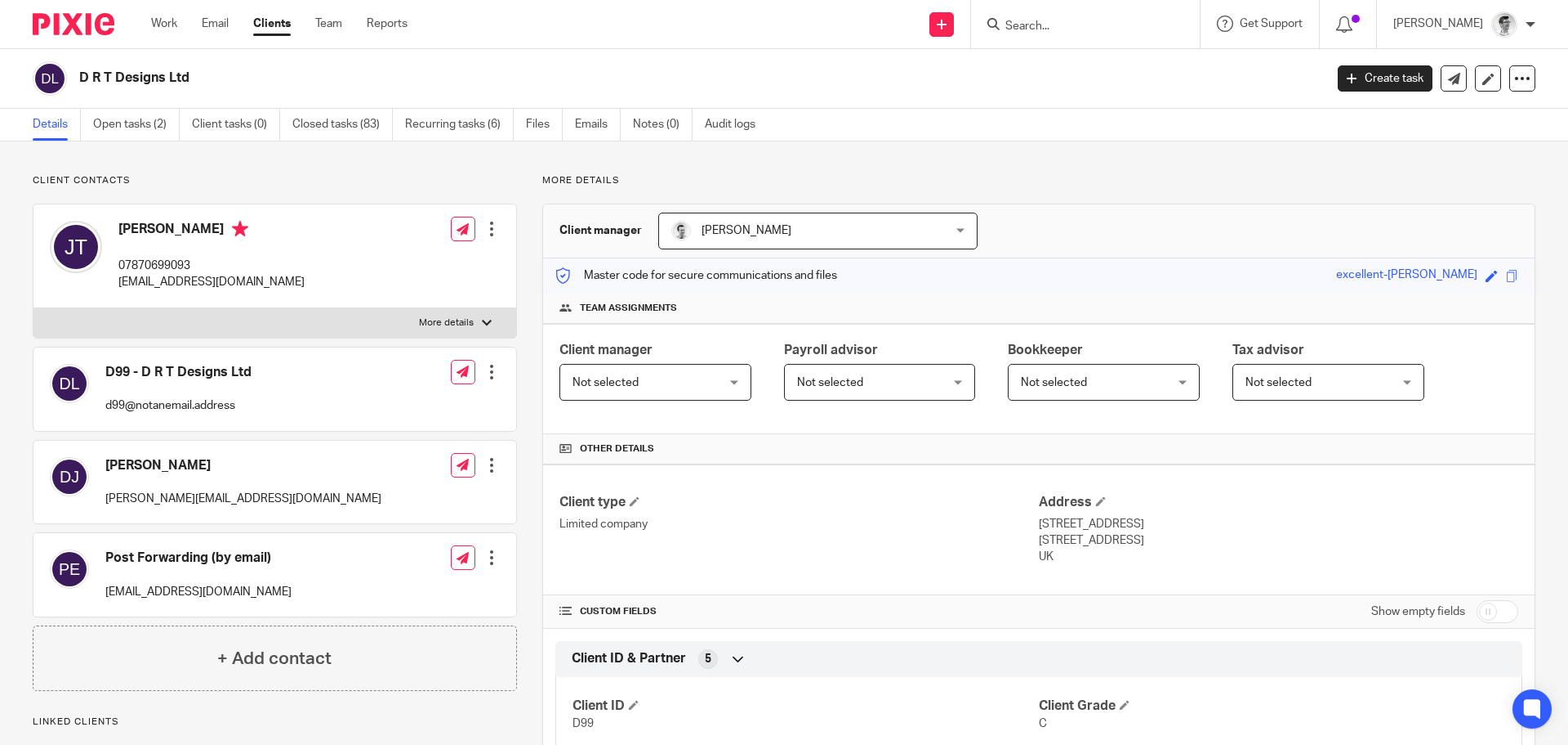
drag, startPoint x: 195, startPoint y: 86, endPoint x: 80, endPoint y: 88, distance: 115.0
click at [80, 88] on div "D R T Designs Ltd" at bounding box center [673, 79] width 1281 height 34
copy h2 "D R T Designs Ltd"
click at [1031, 21] on input "Search" at bounding box center [1077, 27] width 147 height 15
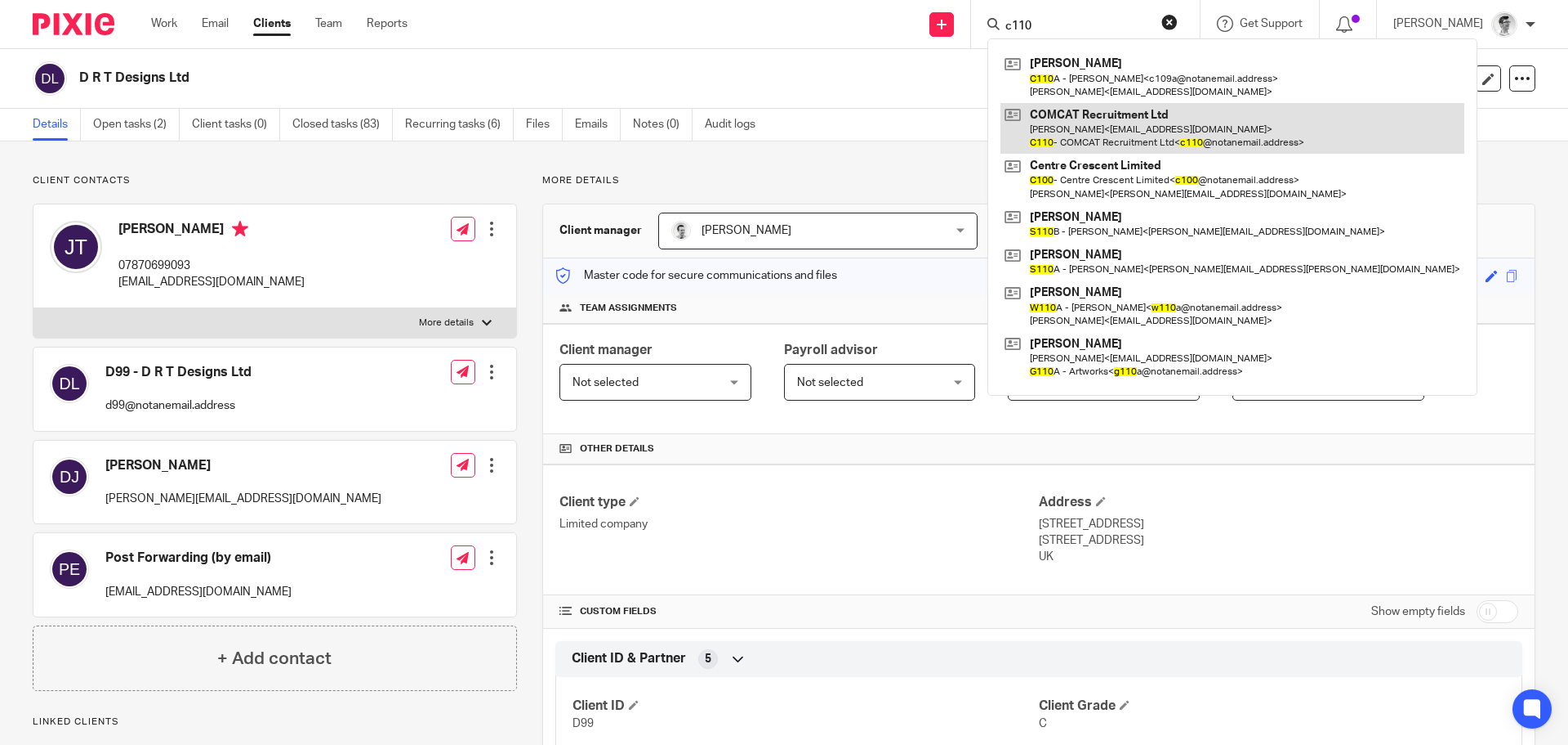
type input "c110"
click at [1232, 139] on link at bounding box center [1232, 127] width 464 height 51
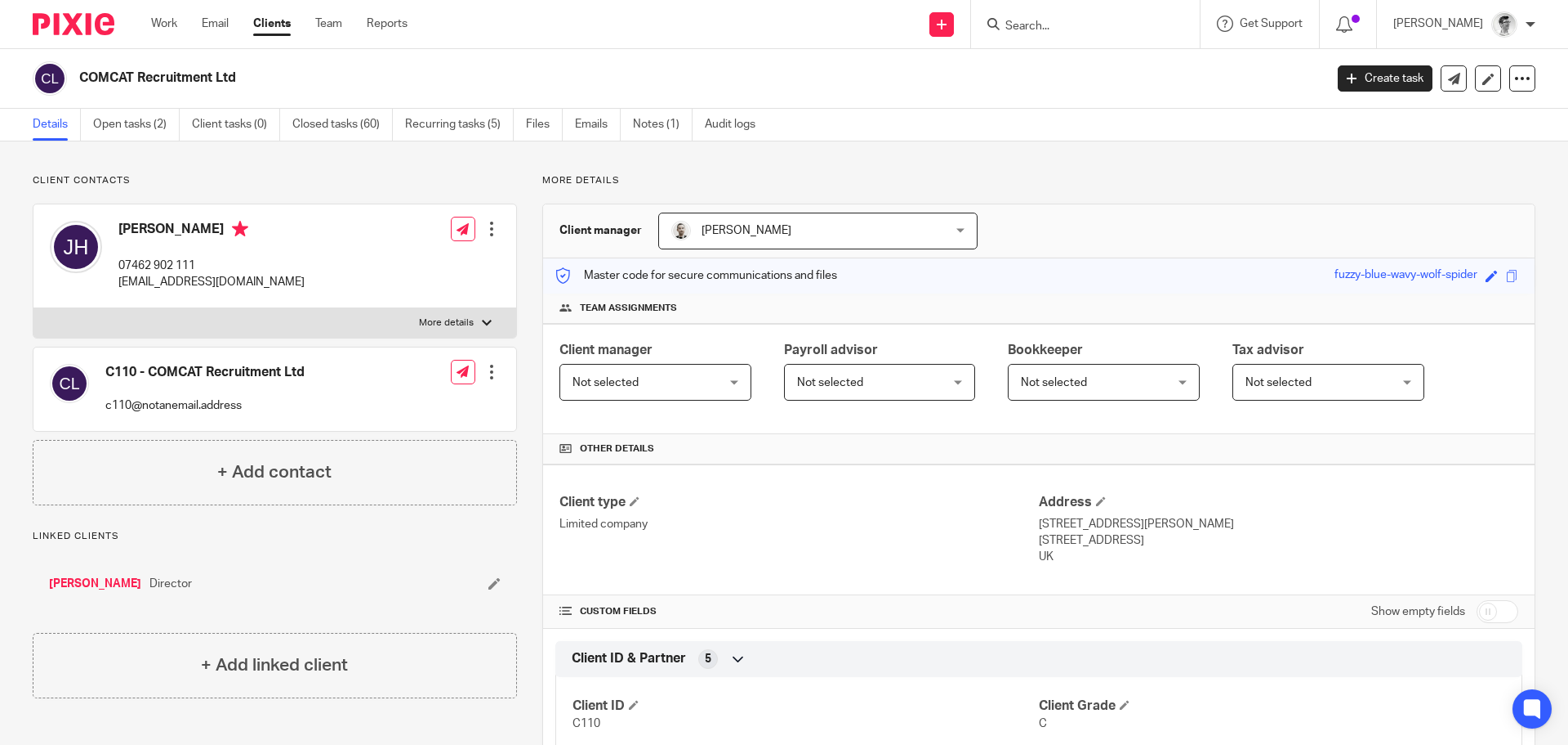
drag, startPoint x: 230, startPoint y: 80, endPoint x: 72, endPoint y: 77, distance: 158.0
click at [72, 77] on div "COMCAT Recruitment Ltd" at bounding box center [673, 79] width 1281 height 34
click at [239, 86] on h2 "COMCAT Recruitment Ltd" at bounding box center [573, 78] width 988 height 17
drag, startPoint x: 262, startPoint y: 87, endPoint x: 83, endPoint y: 86, distance: 179.0
click at [83, 86] on h2 "COMCAT Recruitment Ltd" at bounding box center [573, 78] width 988 height 17
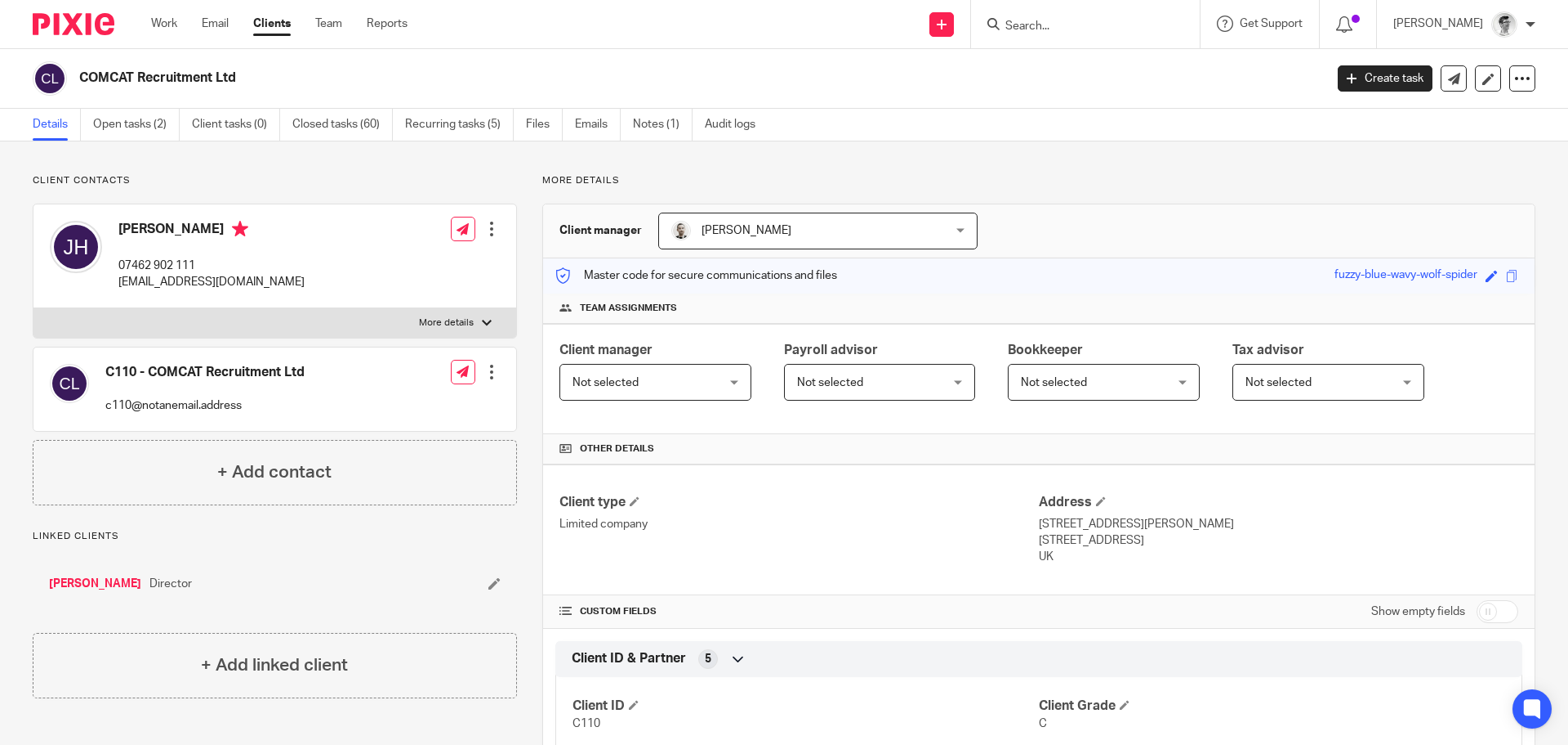
copy h2 "COMCAT Recruitment Ltd"
